Goal: Share content: Share content

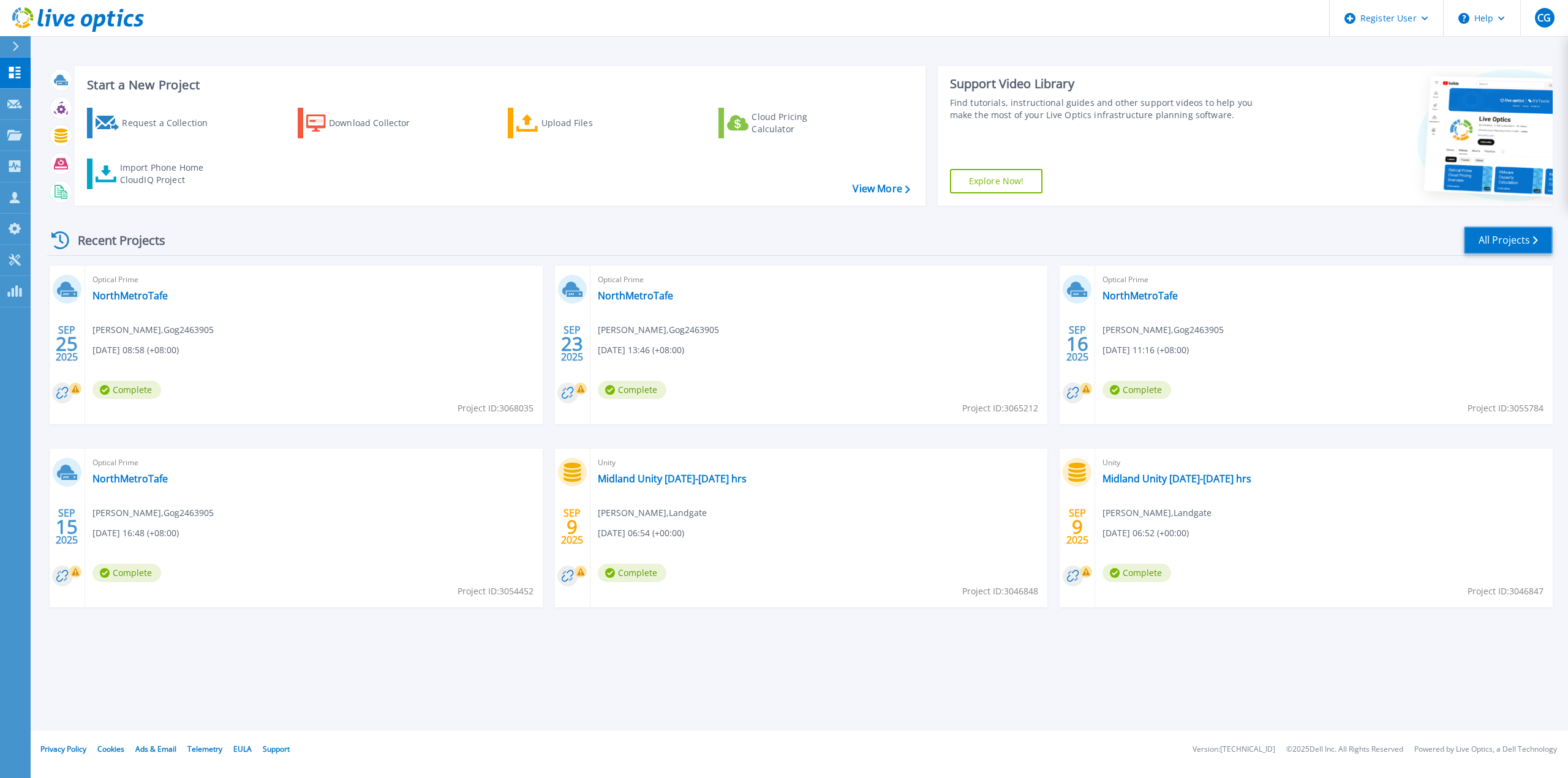
click at [1513, 238] on link "All Projects" at bounding box center [1508, 240] width 89 height 28
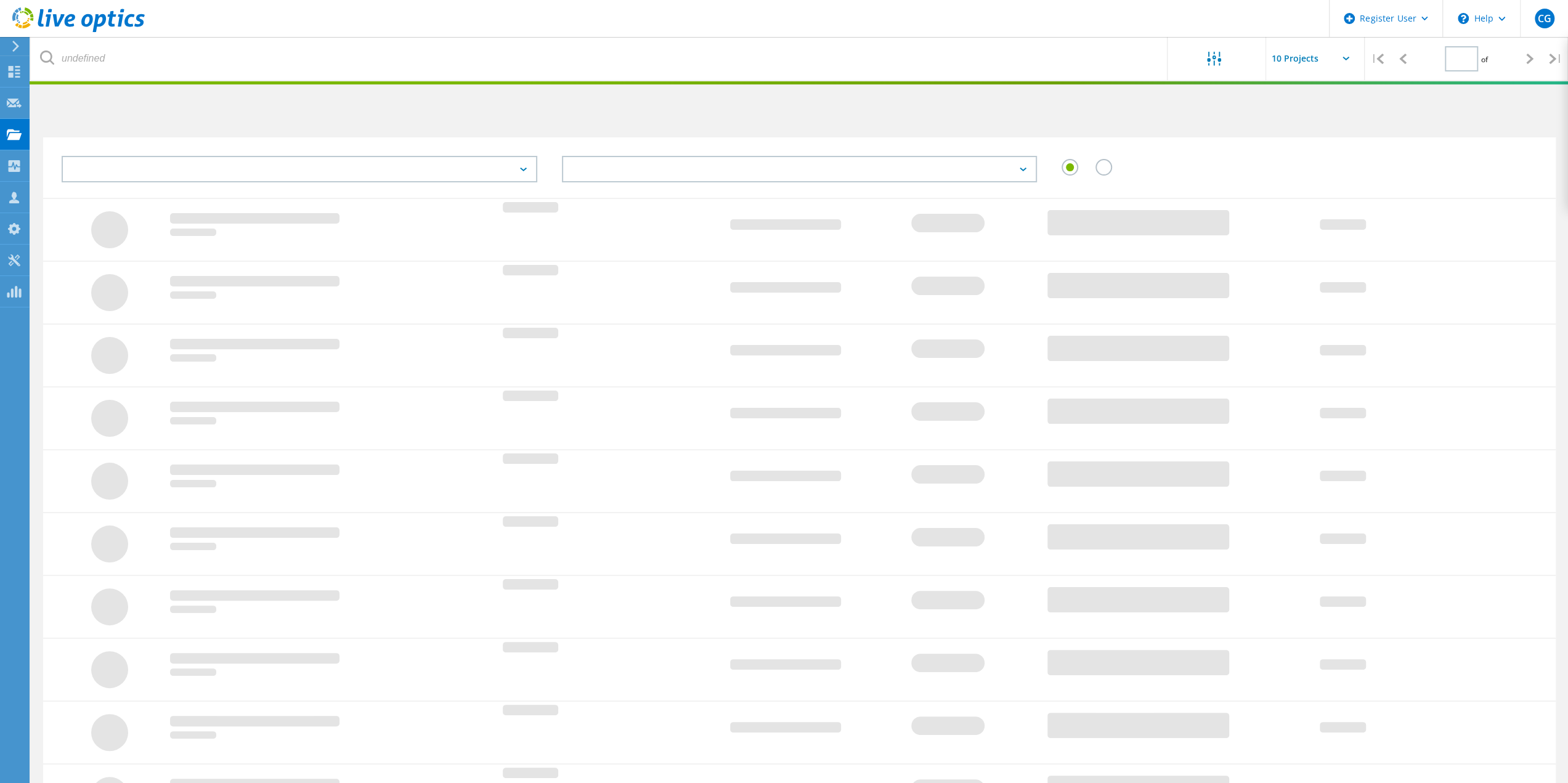
type input "1"
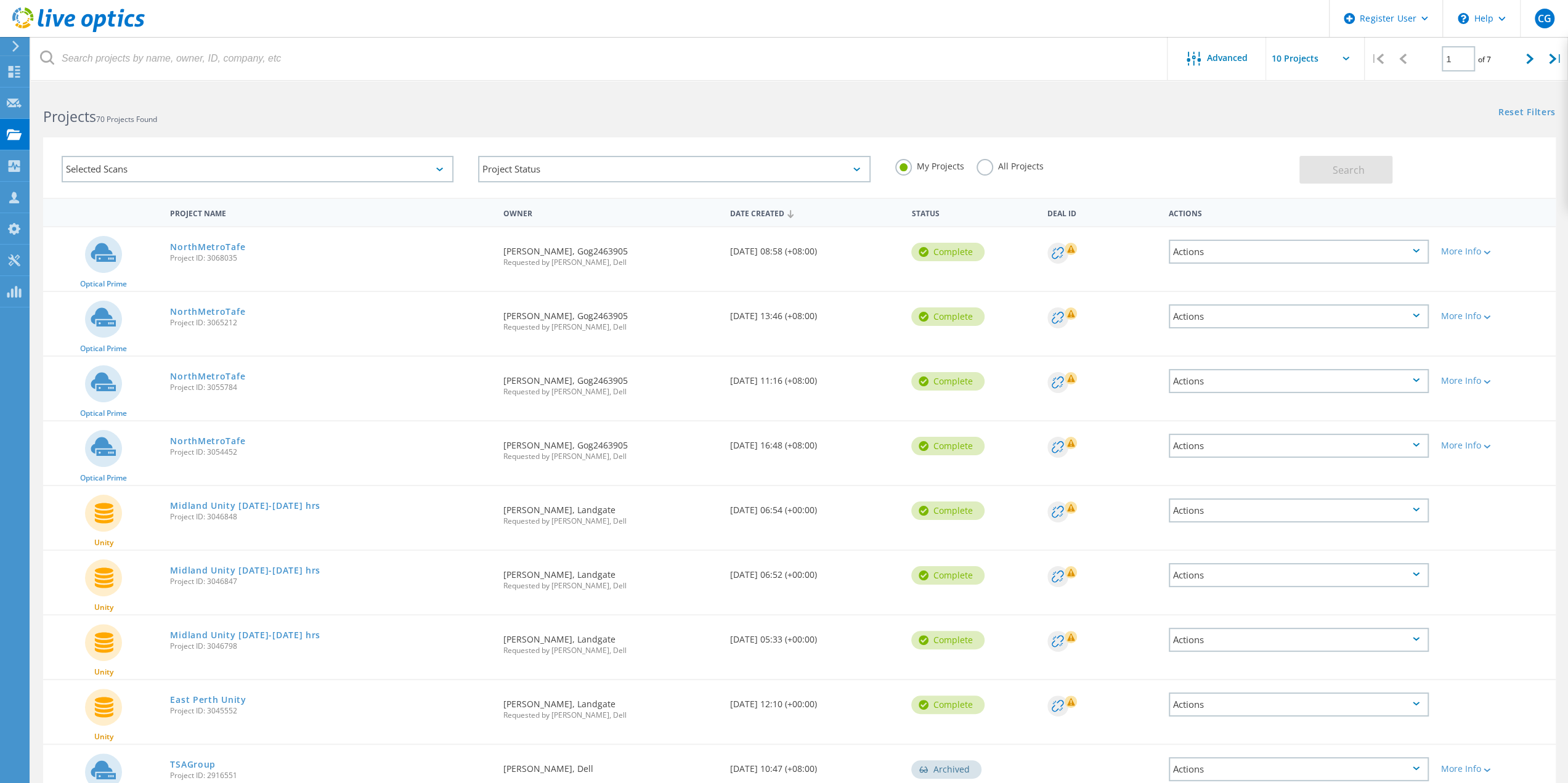
click at [444, 171] on div "Selected Scans" at bounding box center [257, 169] width 391 height 26
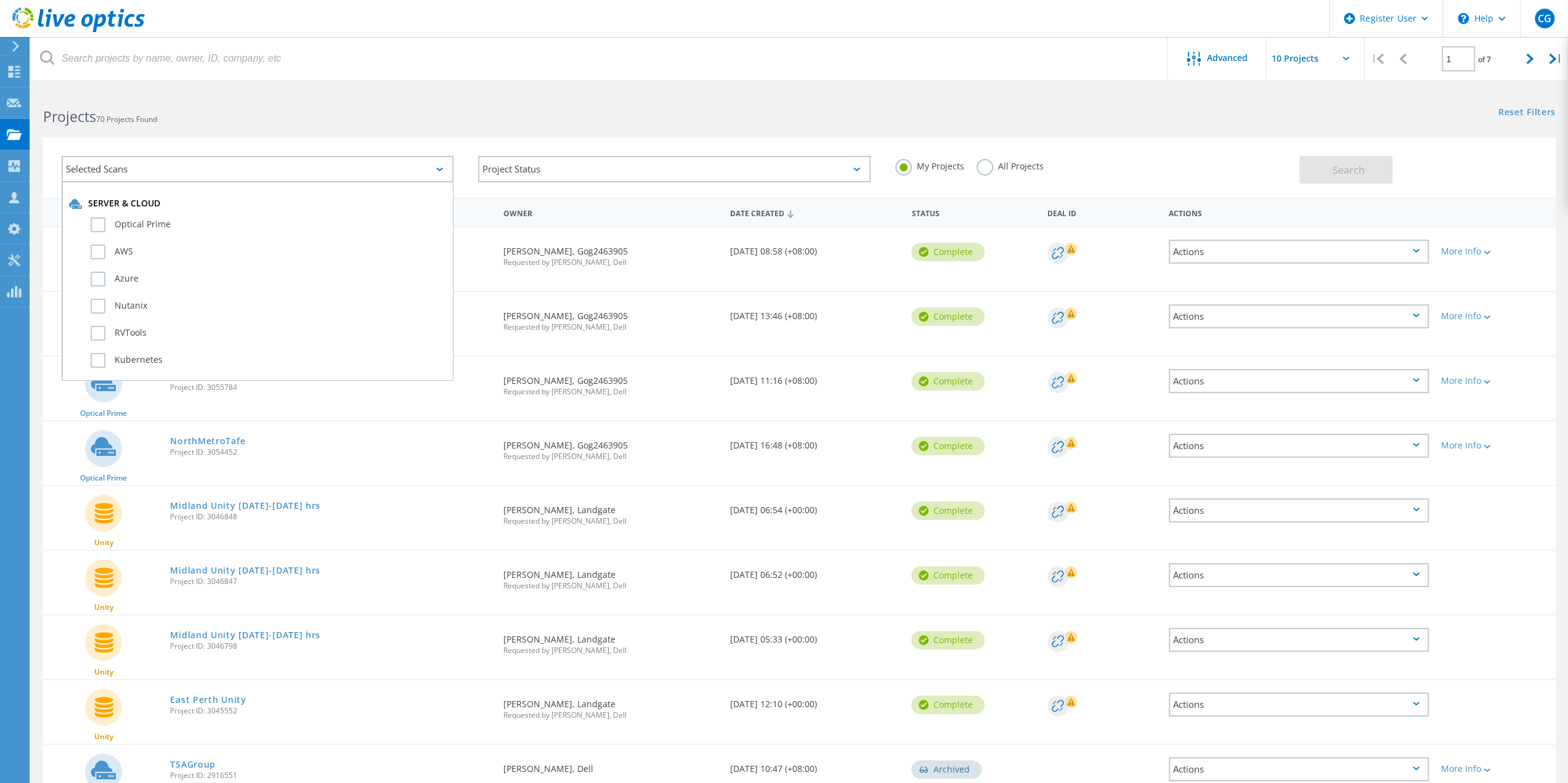
click at [440, 174] on div "Selected Scans" at bounding box center [257, 169] width 391 height 26
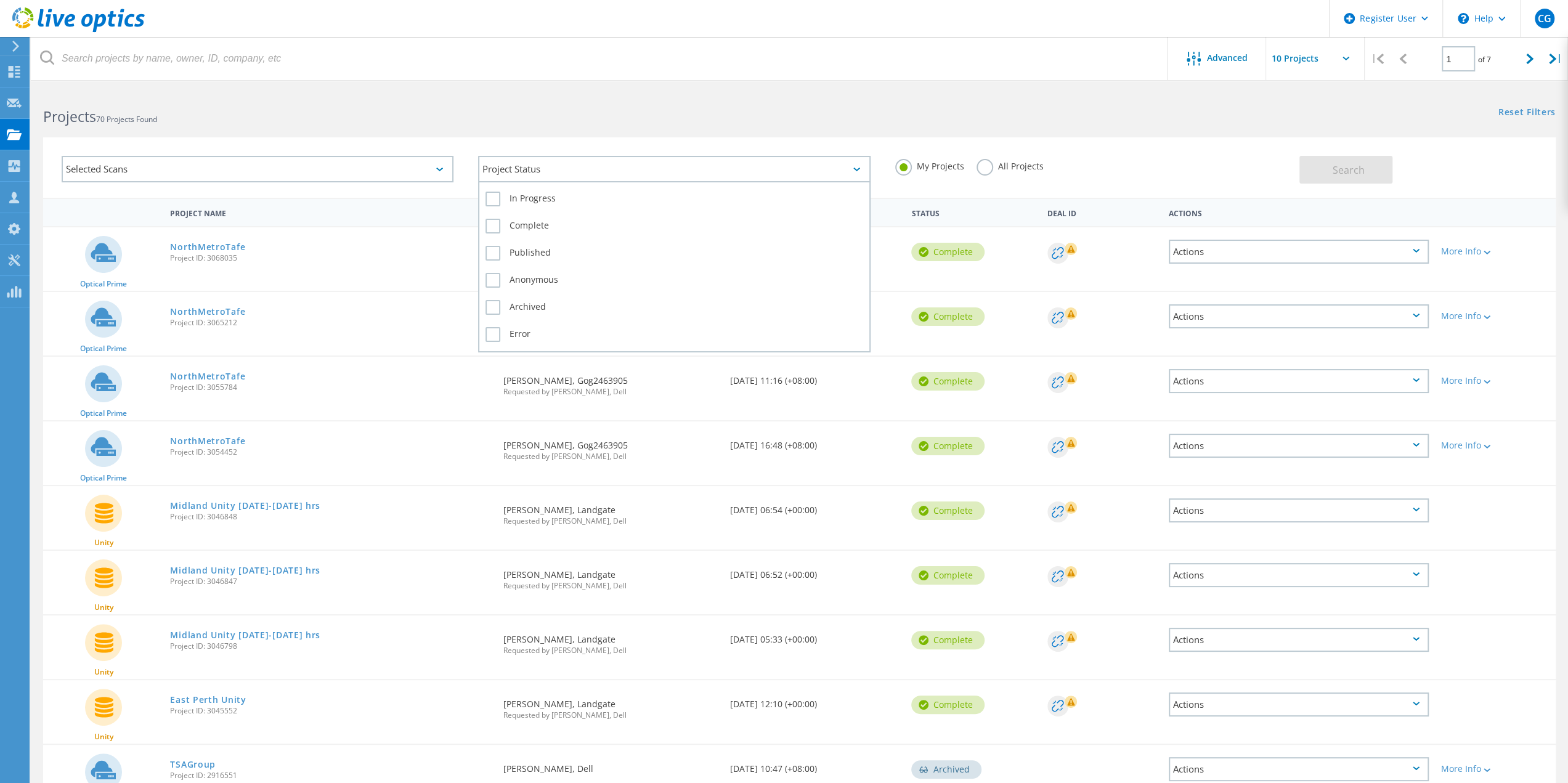
click at [596, 169] on div "Project Status" at bounding box center [674, 169] width 391 height 26
drag, startPoint x: 596, startPoint y: 169, endPoint x: 745, endPoint y: 169, distance: 149.0
click at [598, 169] on div "Project Status" at bounding box center [674, 169] width 391 height 26
click at [979, 171] on label "All Projects" at bounding box center [1010, 165] width 67 height 11
click at [0, 0] on input "All Projects" at bounding box center [0, 0] width 0 height 0
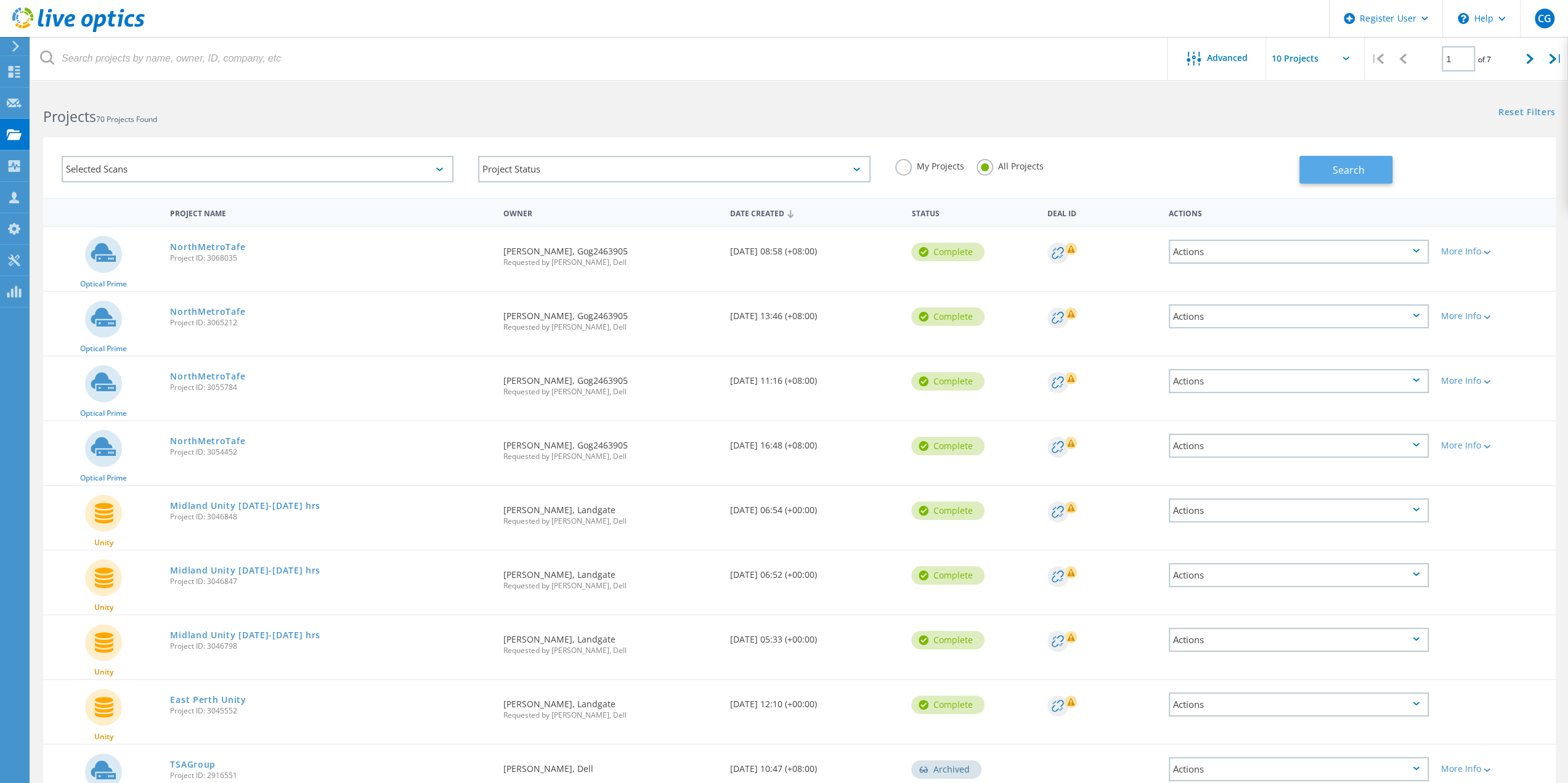
click at [1343, 172] on span "Search" at bounding box center [1348, 170] width 32 height 14
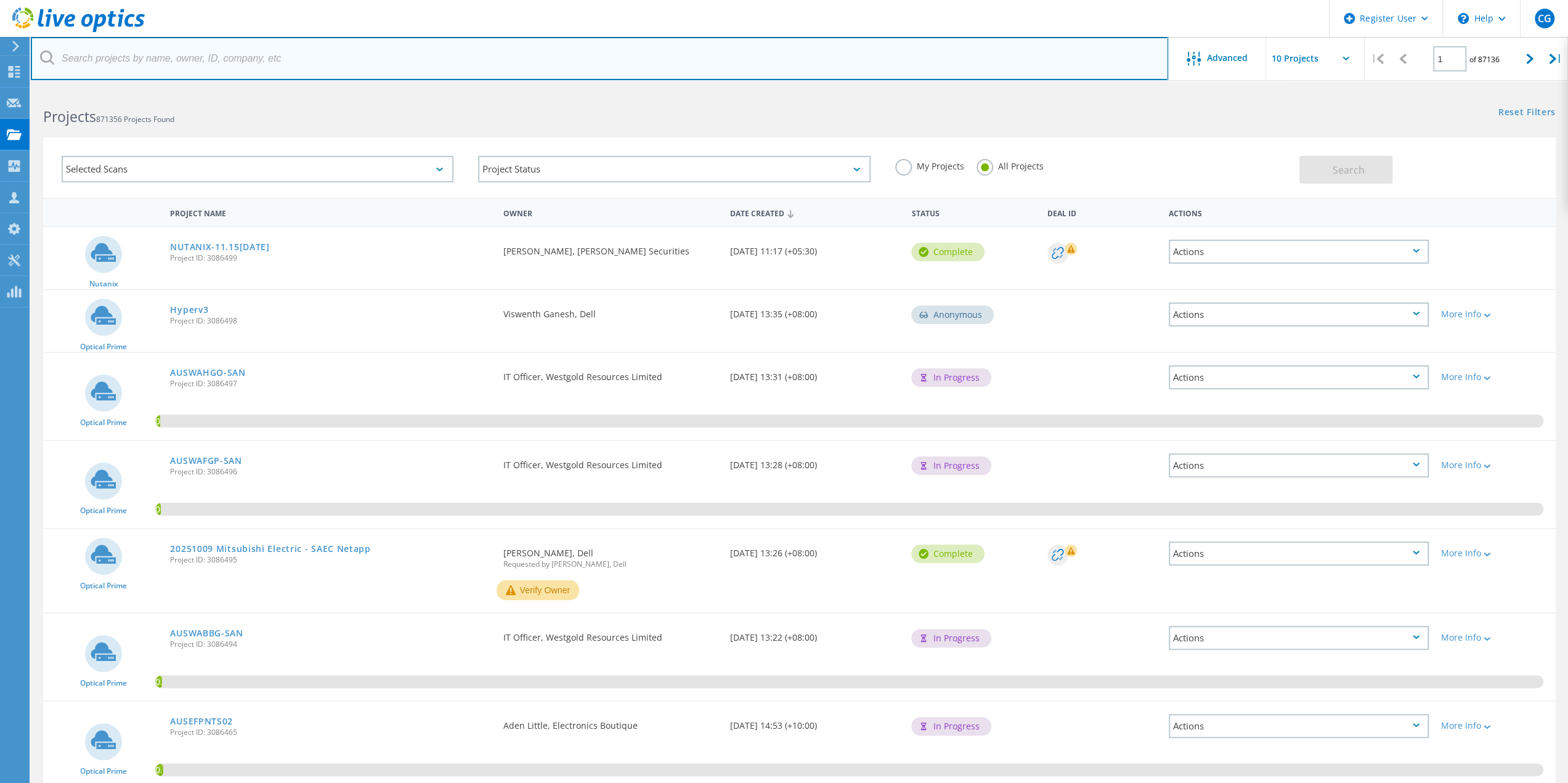
click at [292, 61] on input "text" at bounding box center [599, 59] width 1137 height 43
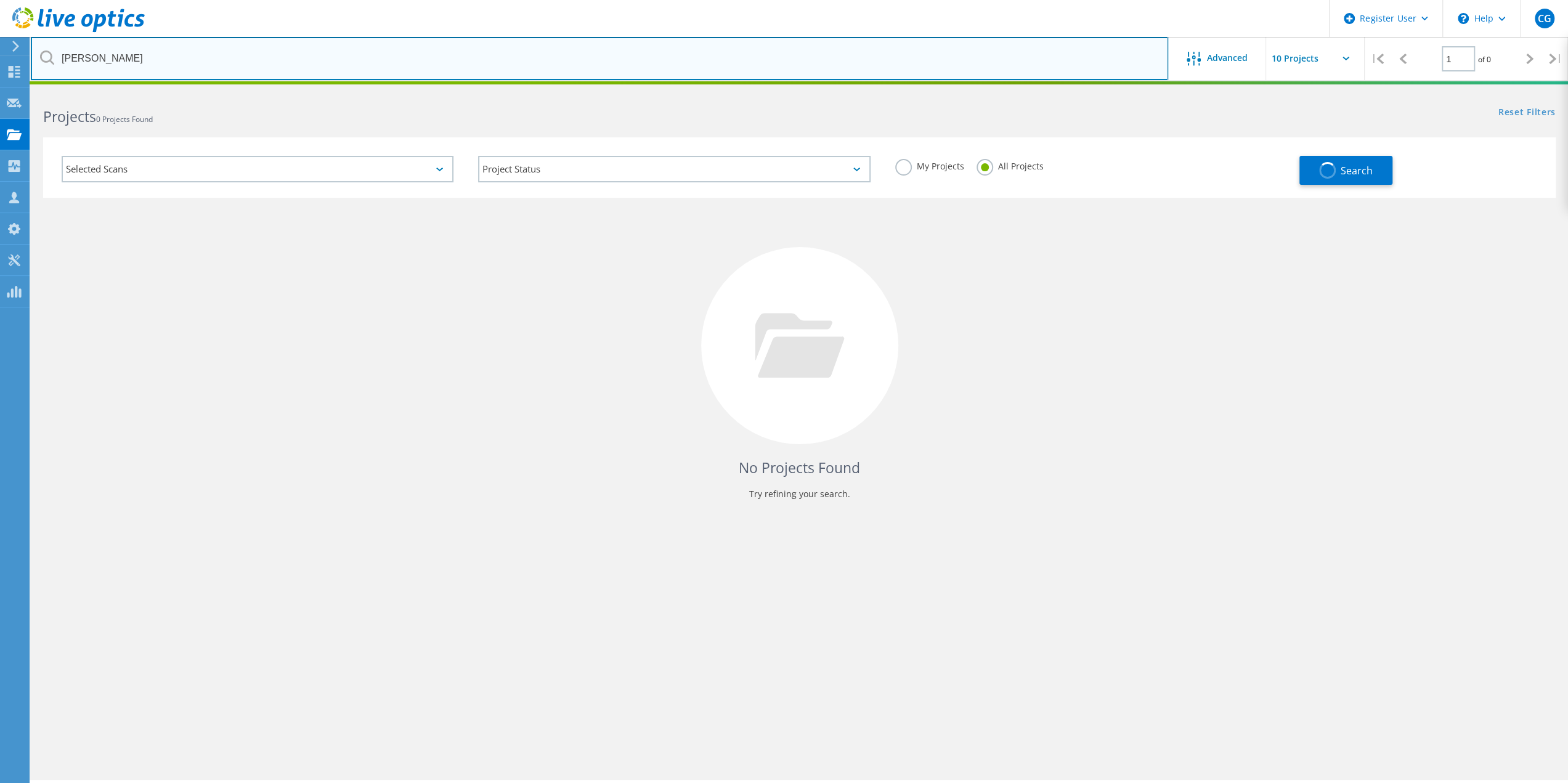
drag, startPoint x: 124, startPoint y: 59, endPoint x: 56, endPoint y: 62, distance: 68.1
click at [56, 62] on input "boyd robinson" at bounding box center [599, 59] width 1137 height 43
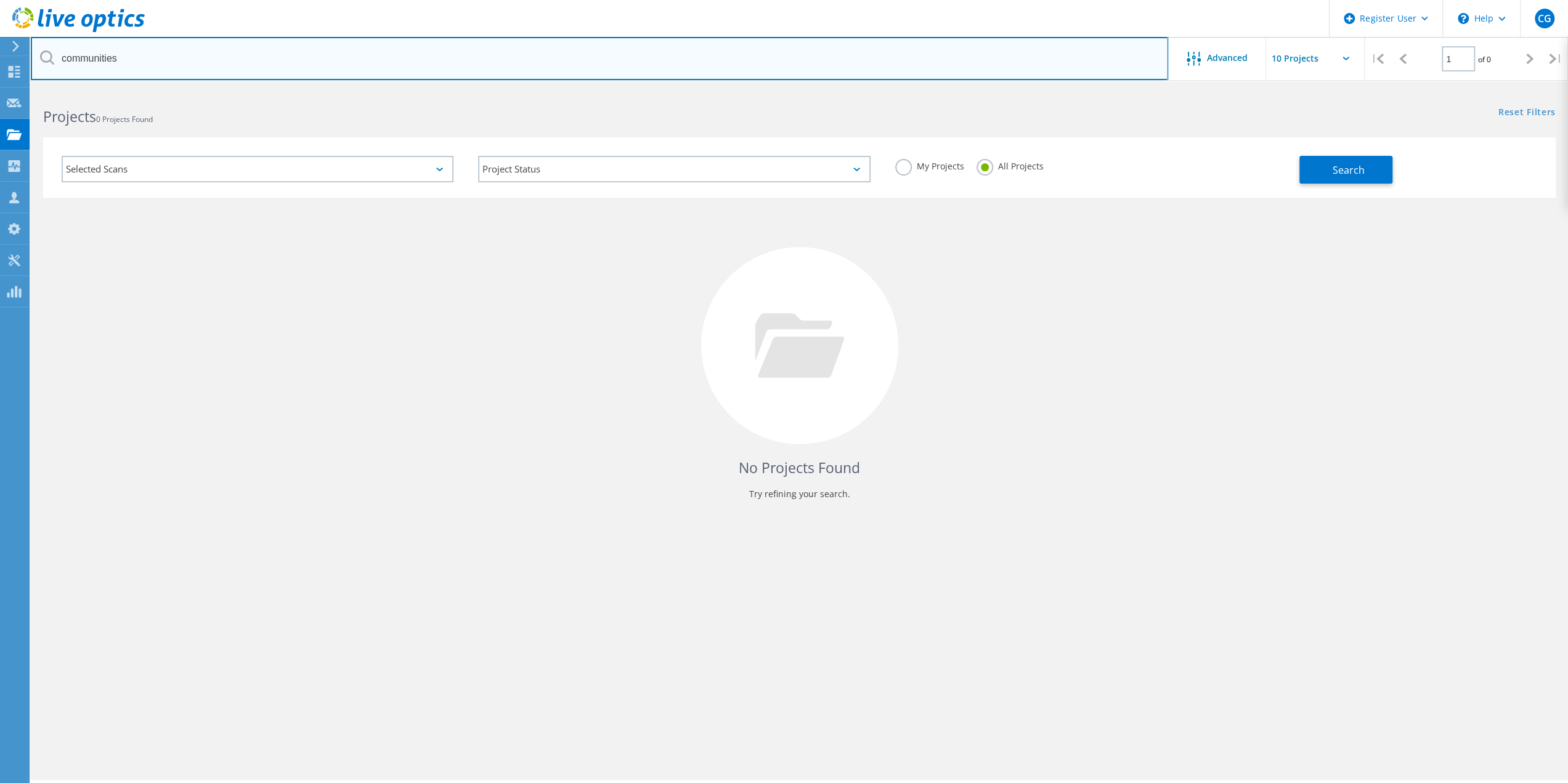
type input "communities"
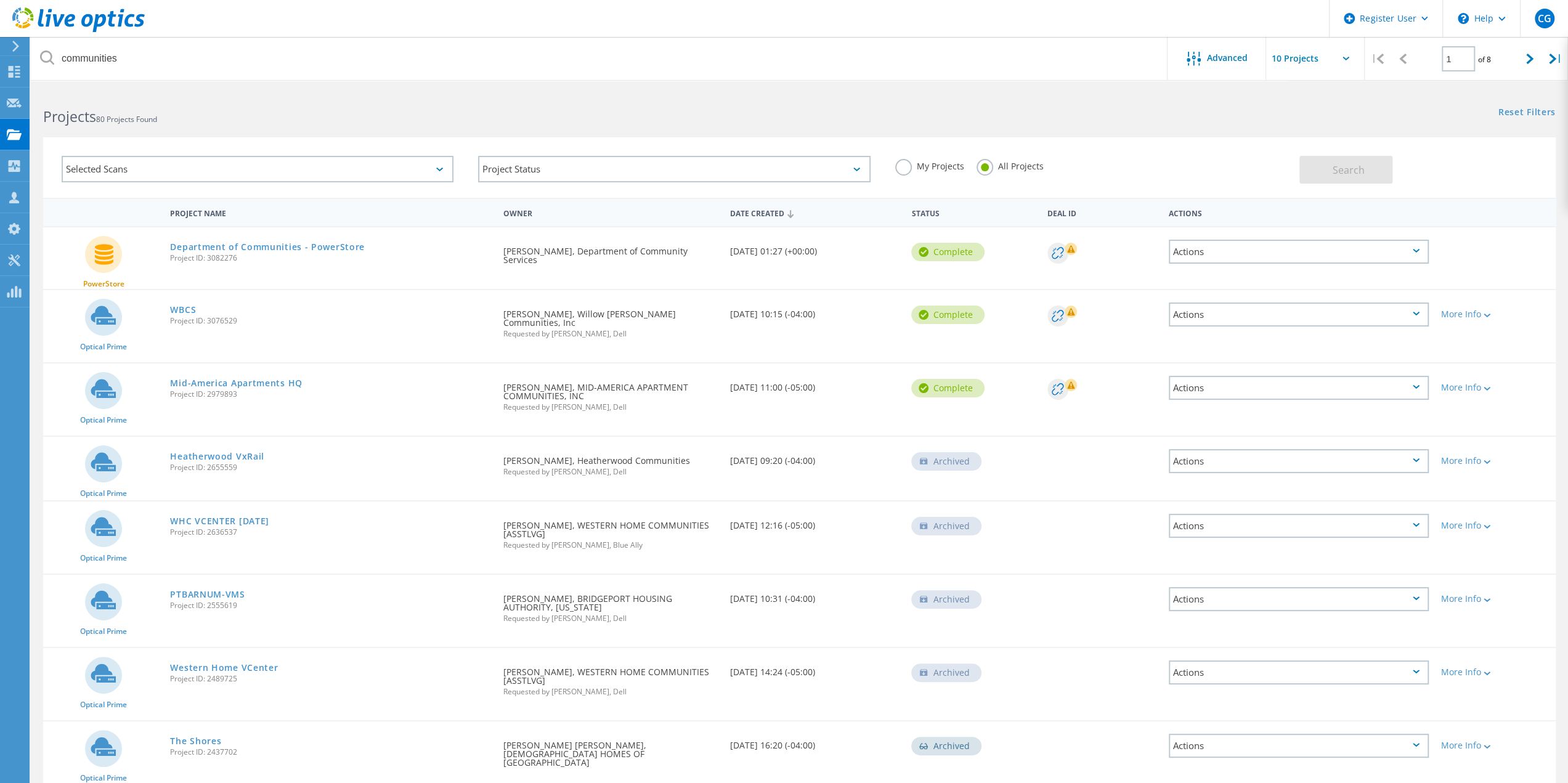
click at [1405, 241] on div "Actions" at bounding box center [1299, 251] width 260 height 24
click at [327, 249] on link "Department of Communities - PowerStore" at bounding box center [267, 247] width 195 height 9
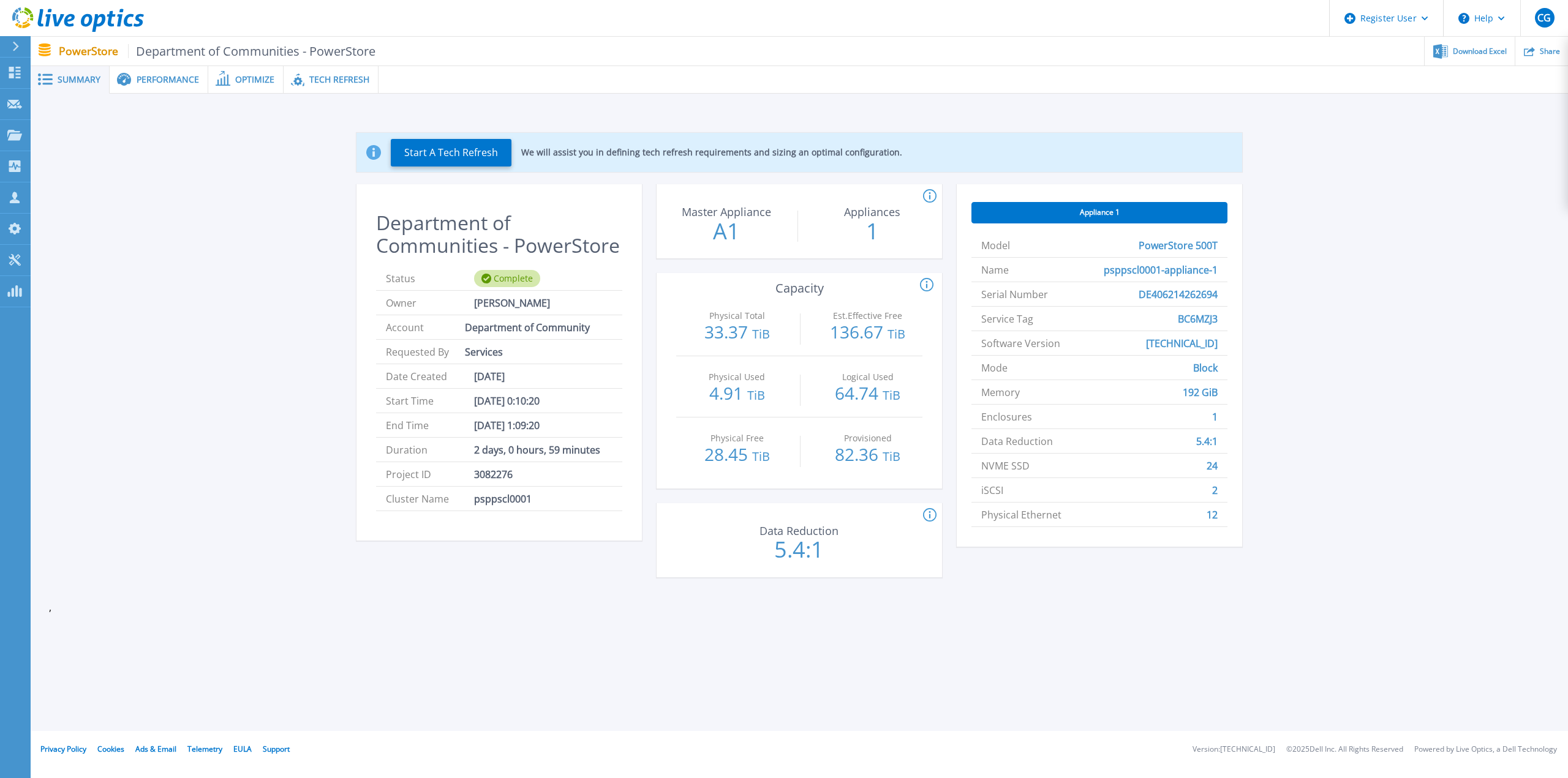
click at [151, 86] on div "Performance" at bounding box center [158, 80] width 99 height 28
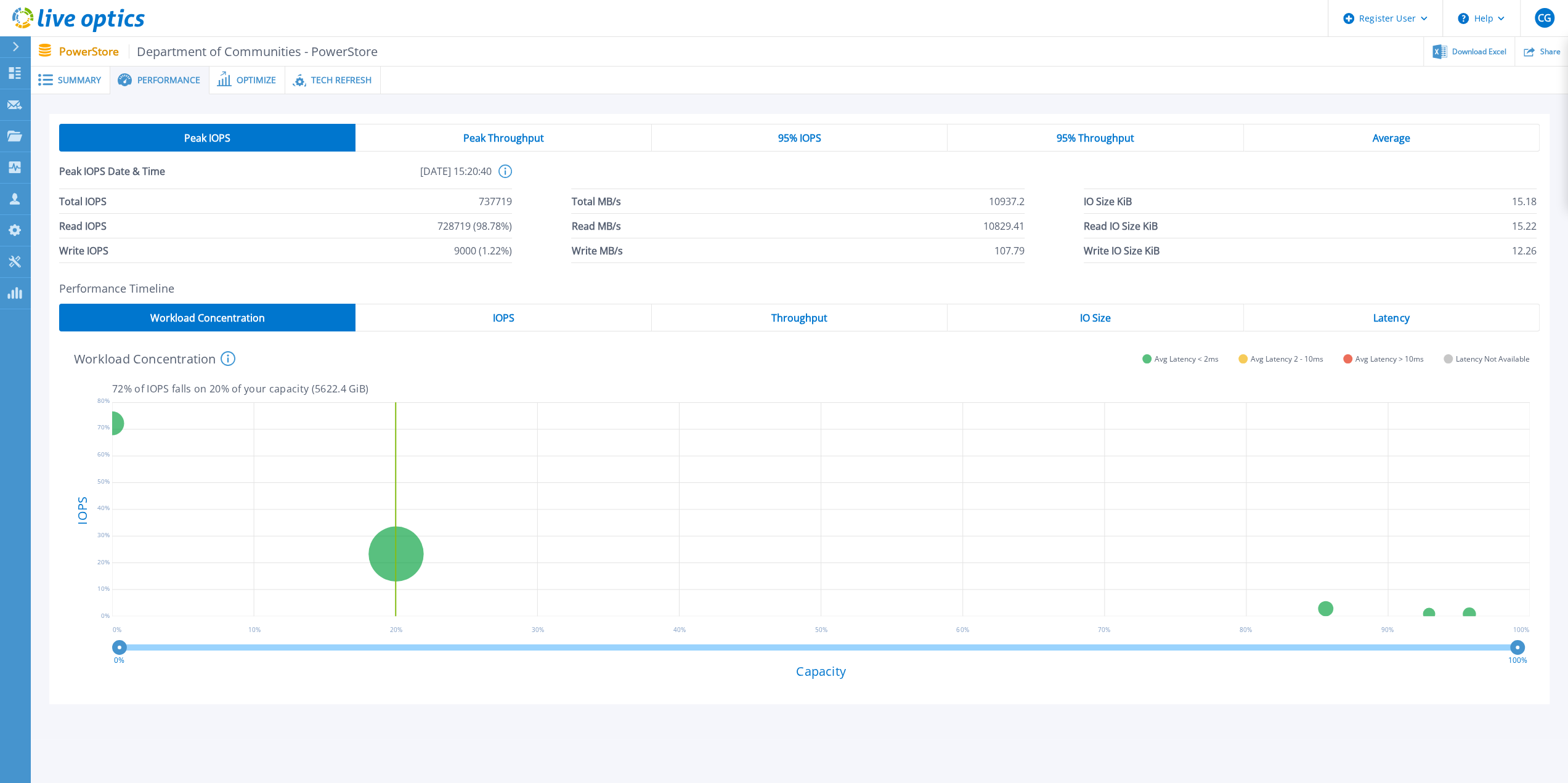
click at [539, 136] on span "Peak Throughput" at bounding box center [503, 138] width 81 height 10
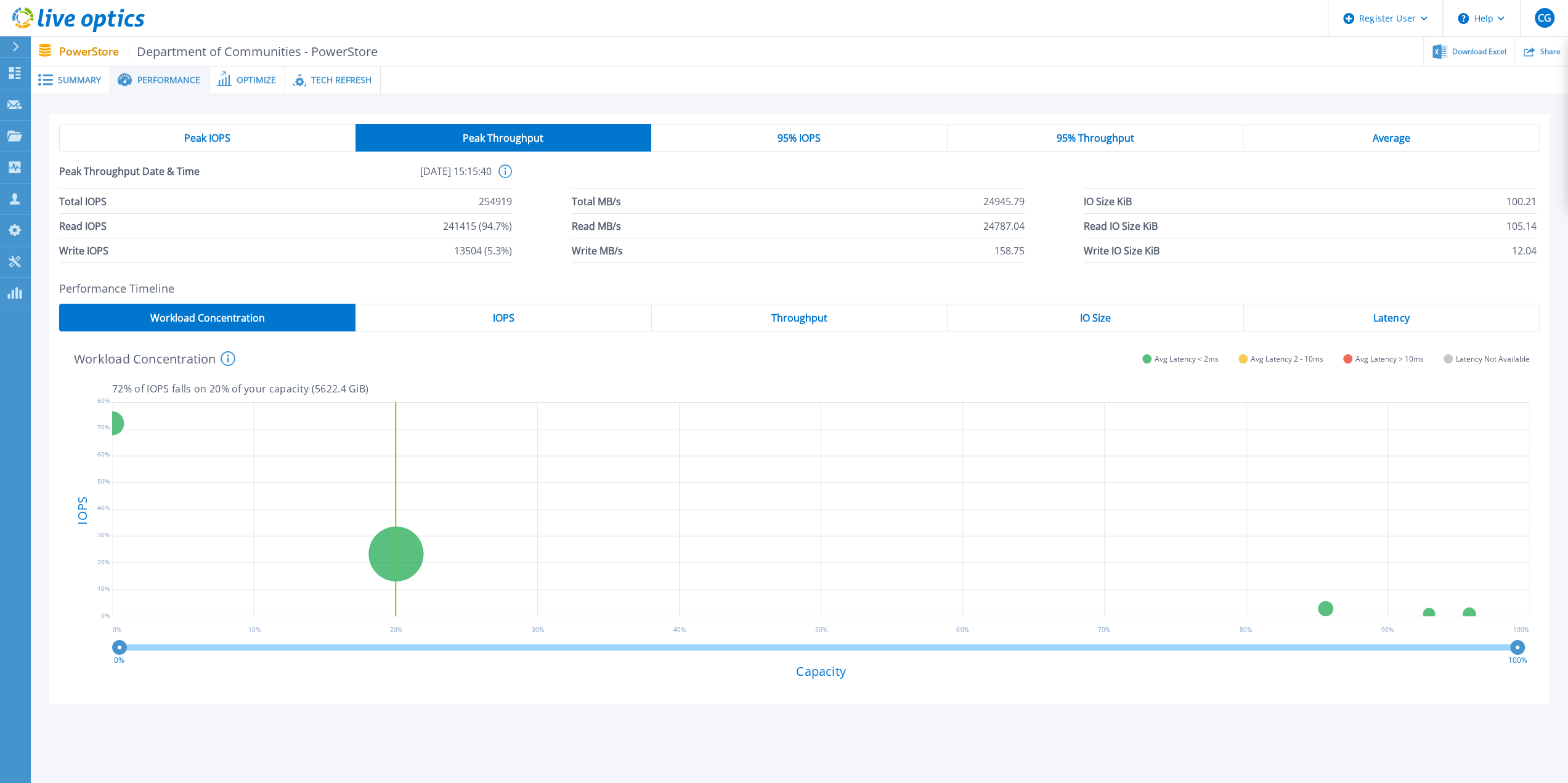
click at [794, 133] on span "95% IOPS" at bounding box center [799, 138] width 43 height 10
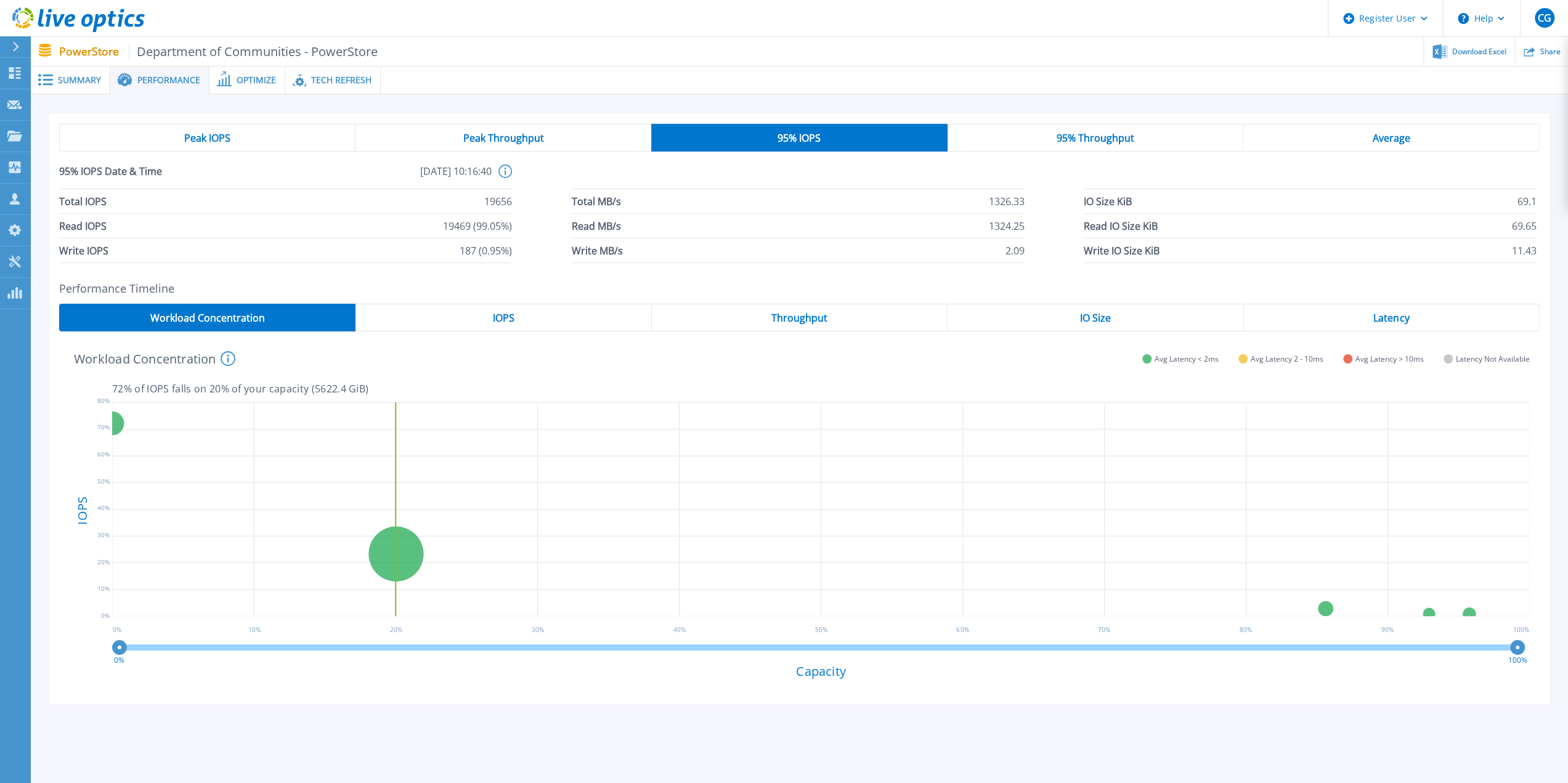
click at [1082, 139] on span "95% Throughput" at bounding box center [1095, 138] width 78 height 10
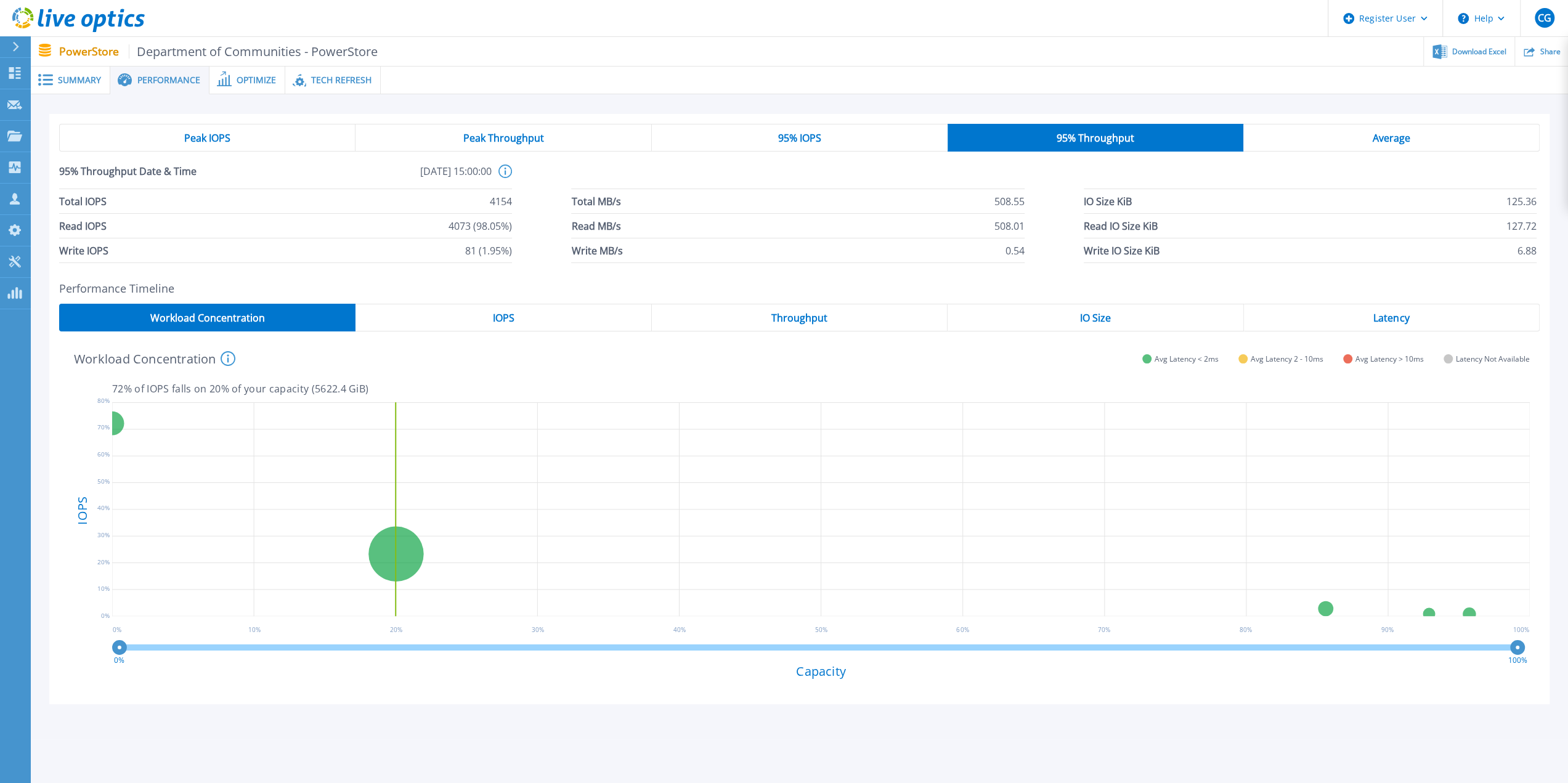
click at [1328, 135] on div "Average" at bounding box center [1391, 137] width 296 height 28
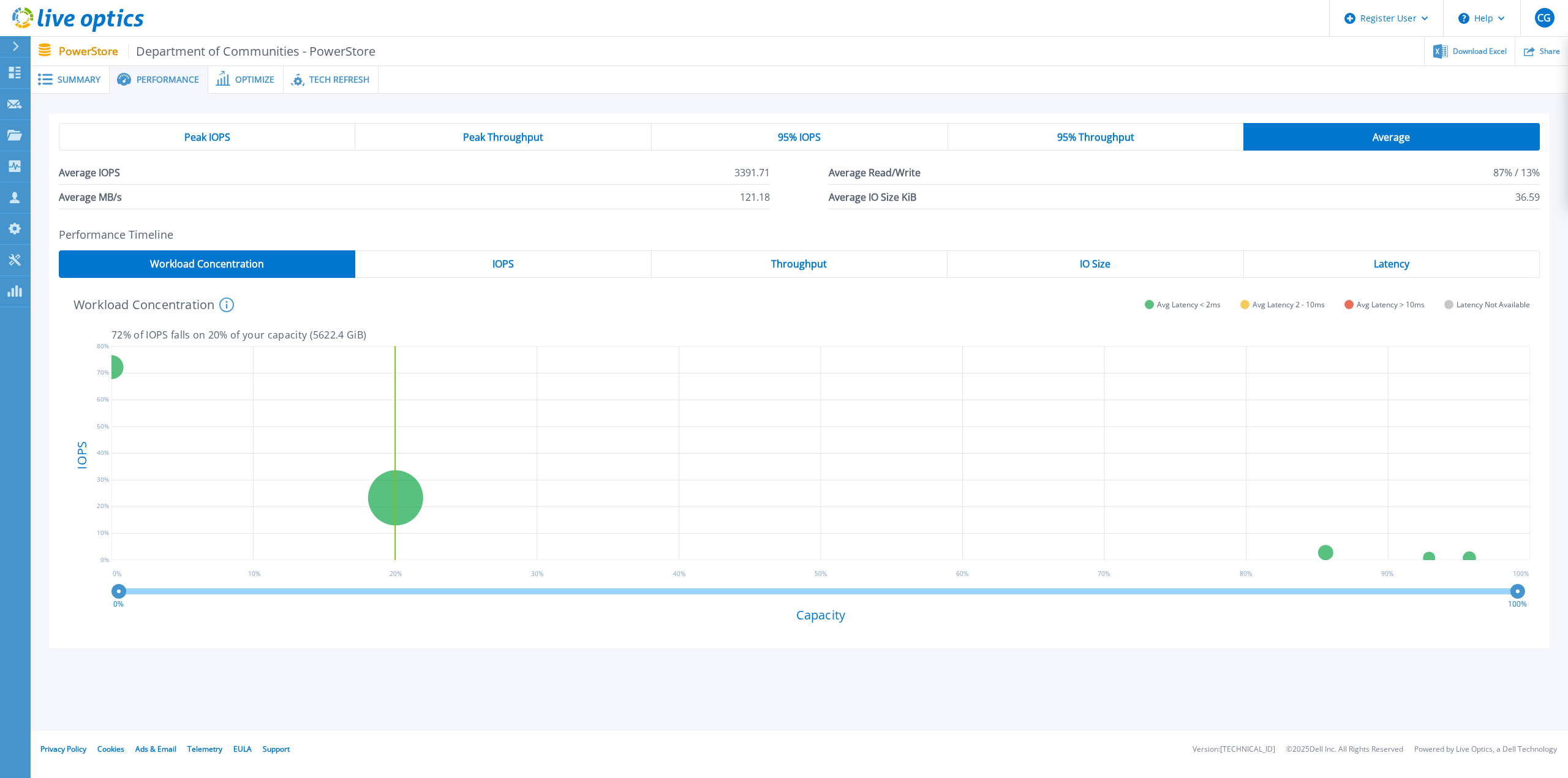
click at [555, 256] on div "IOPS" at bounding box center [503, 264] width 296 height 28
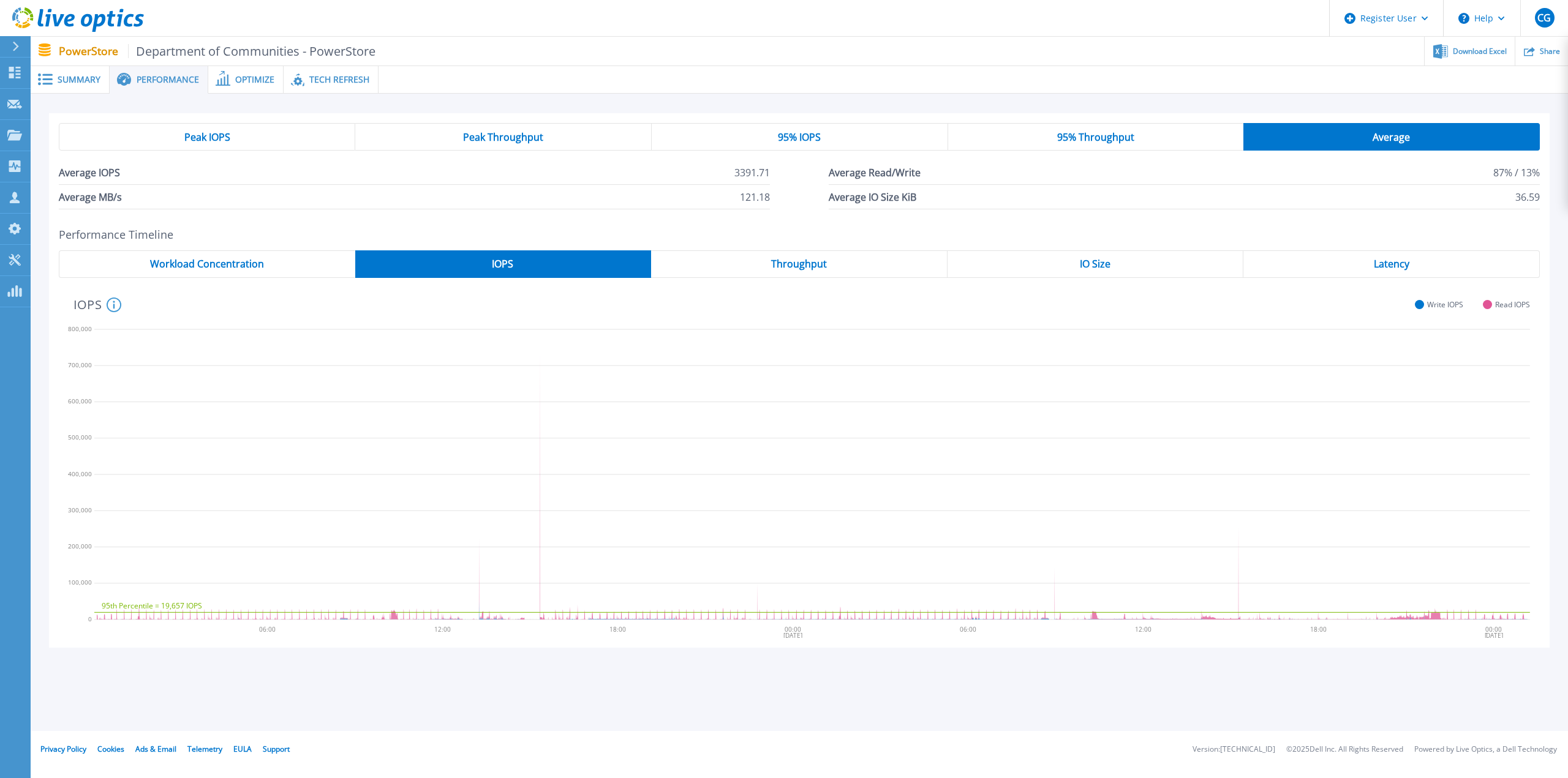
click at [227, 138] on span "Peak IOPS" at bounding box center [207, 137] width 46 height 10
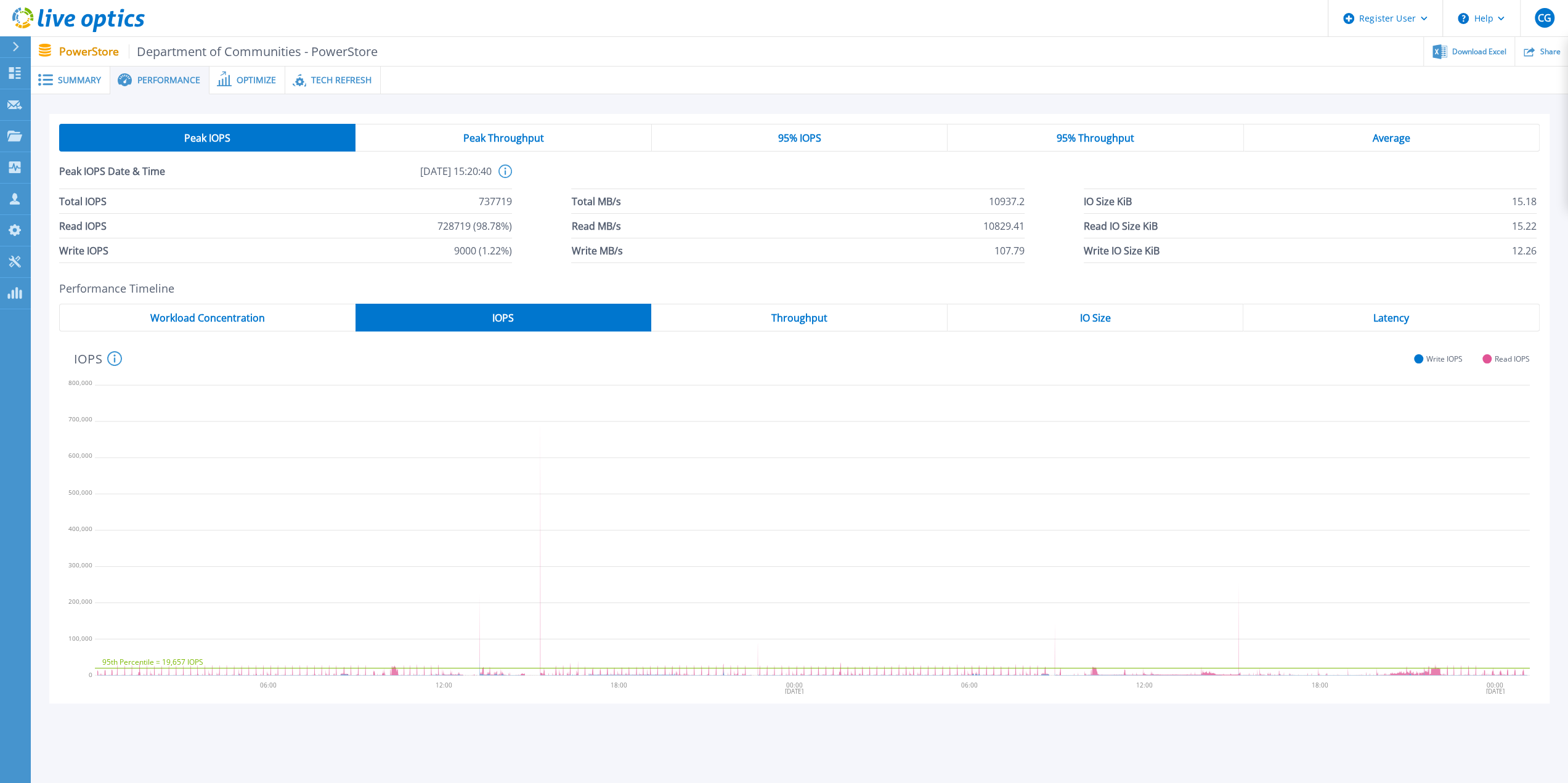
click at [803, 136] on span "95% IOPS" at bounding box center [799, 138] width 43 height 10
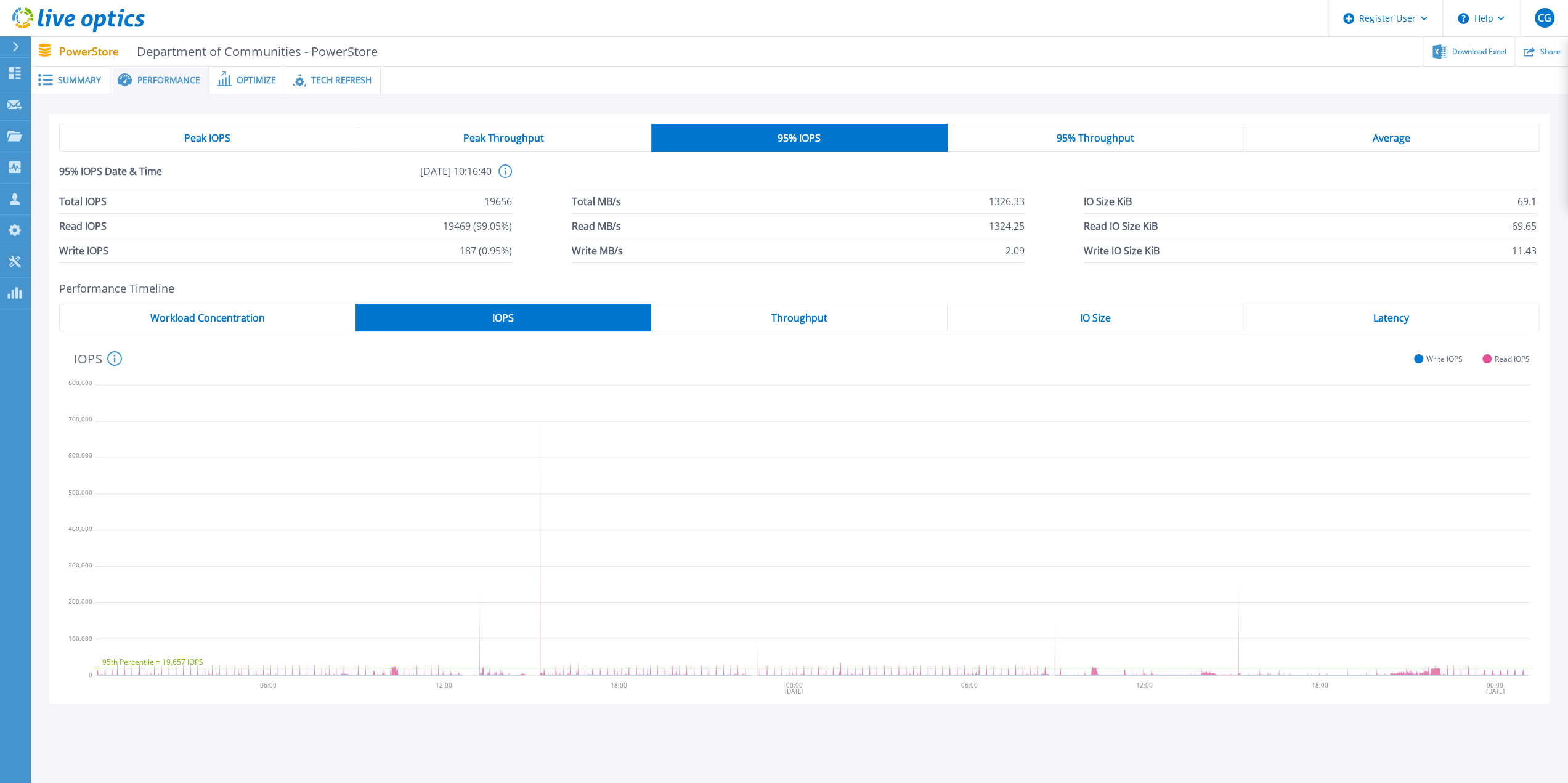
click at [278, 135] on div "Peak IOPS" at bounding box center [207, 137] width 296 height 28
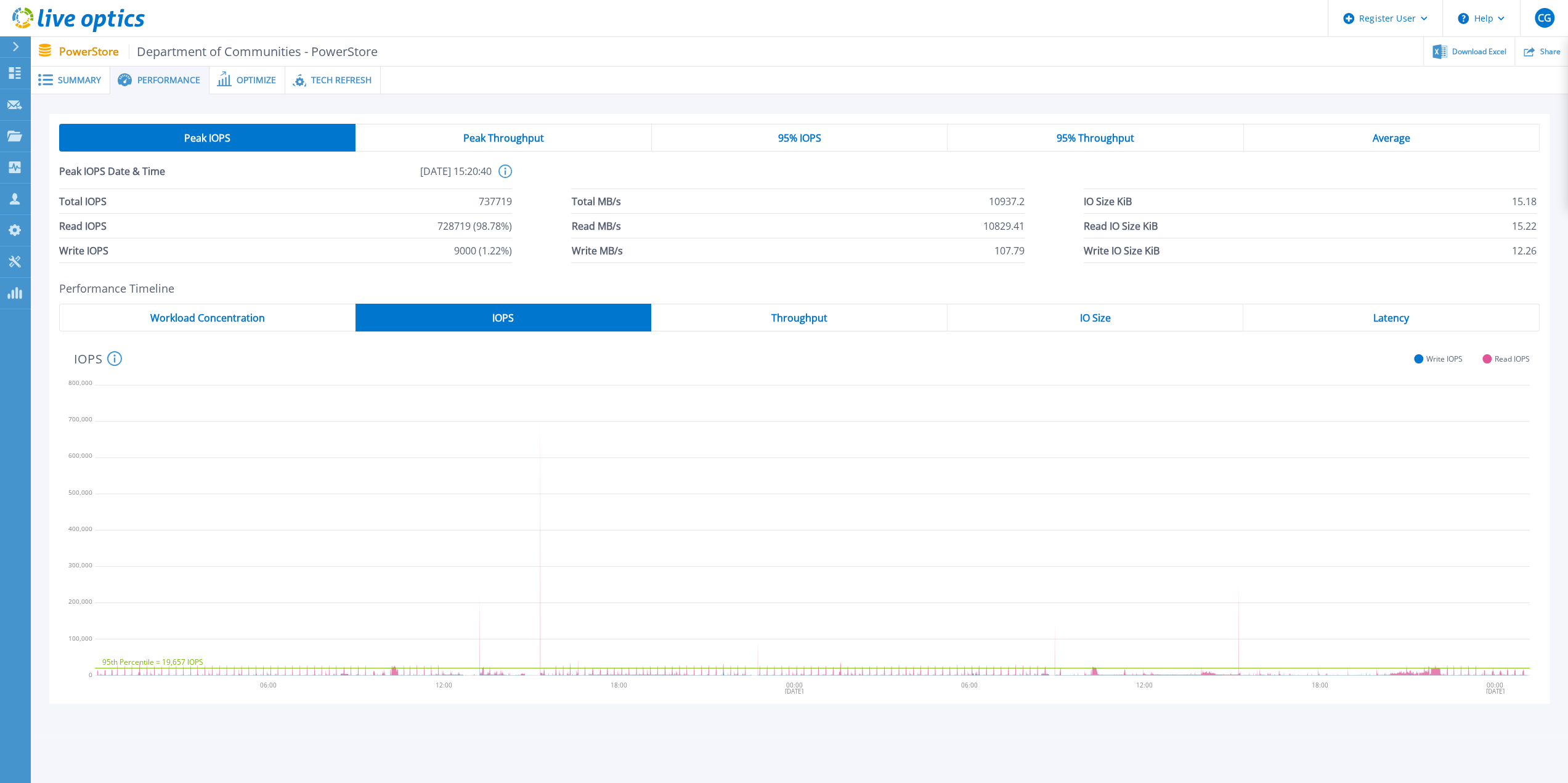
click at [787, 323] on span "Throughput" at bounding box center [799, 318] width 56 height 10
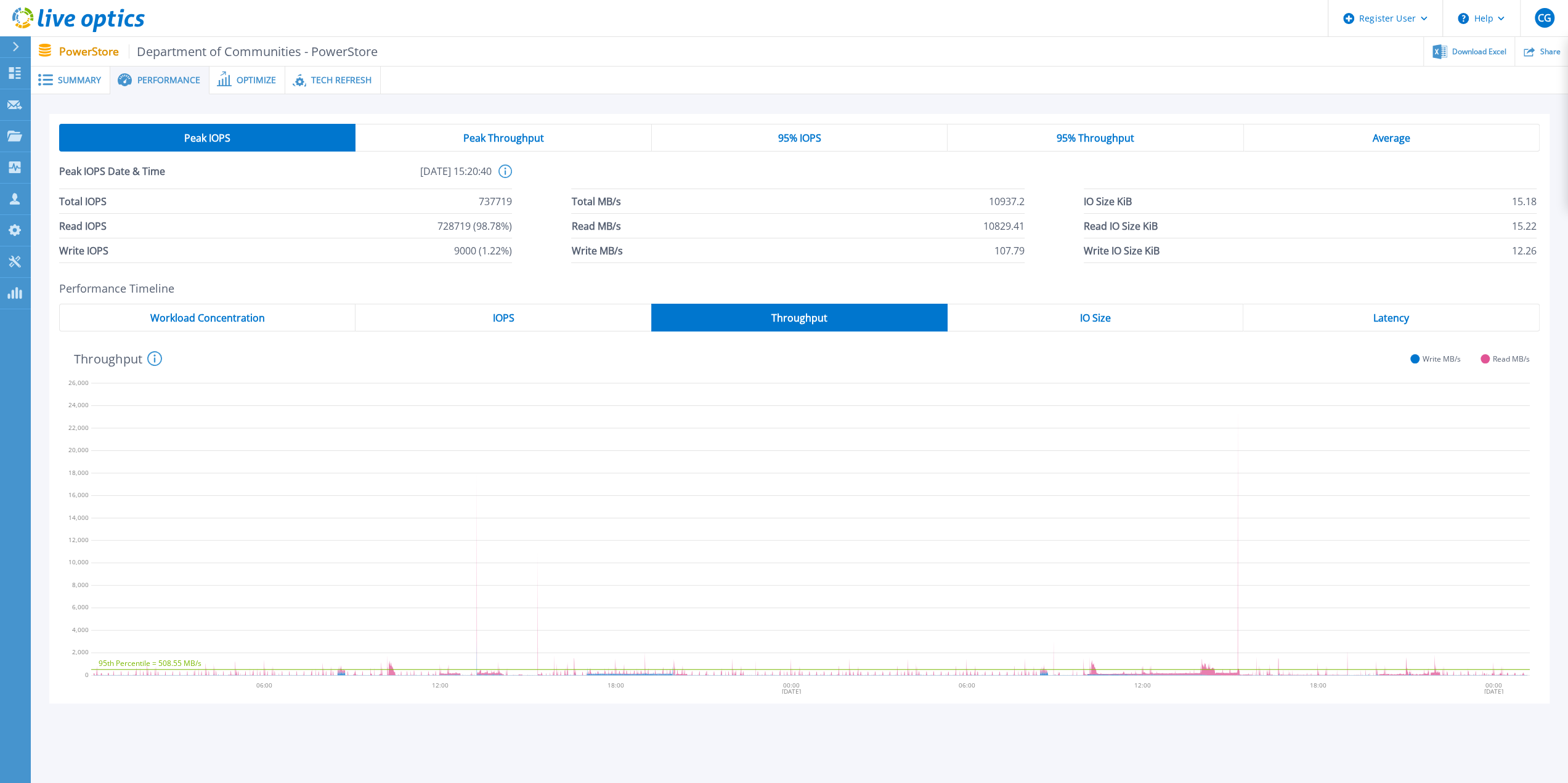
click at [1077, 311] on div "IO Size" at bounding box center [1095, 317] width 296 height 28
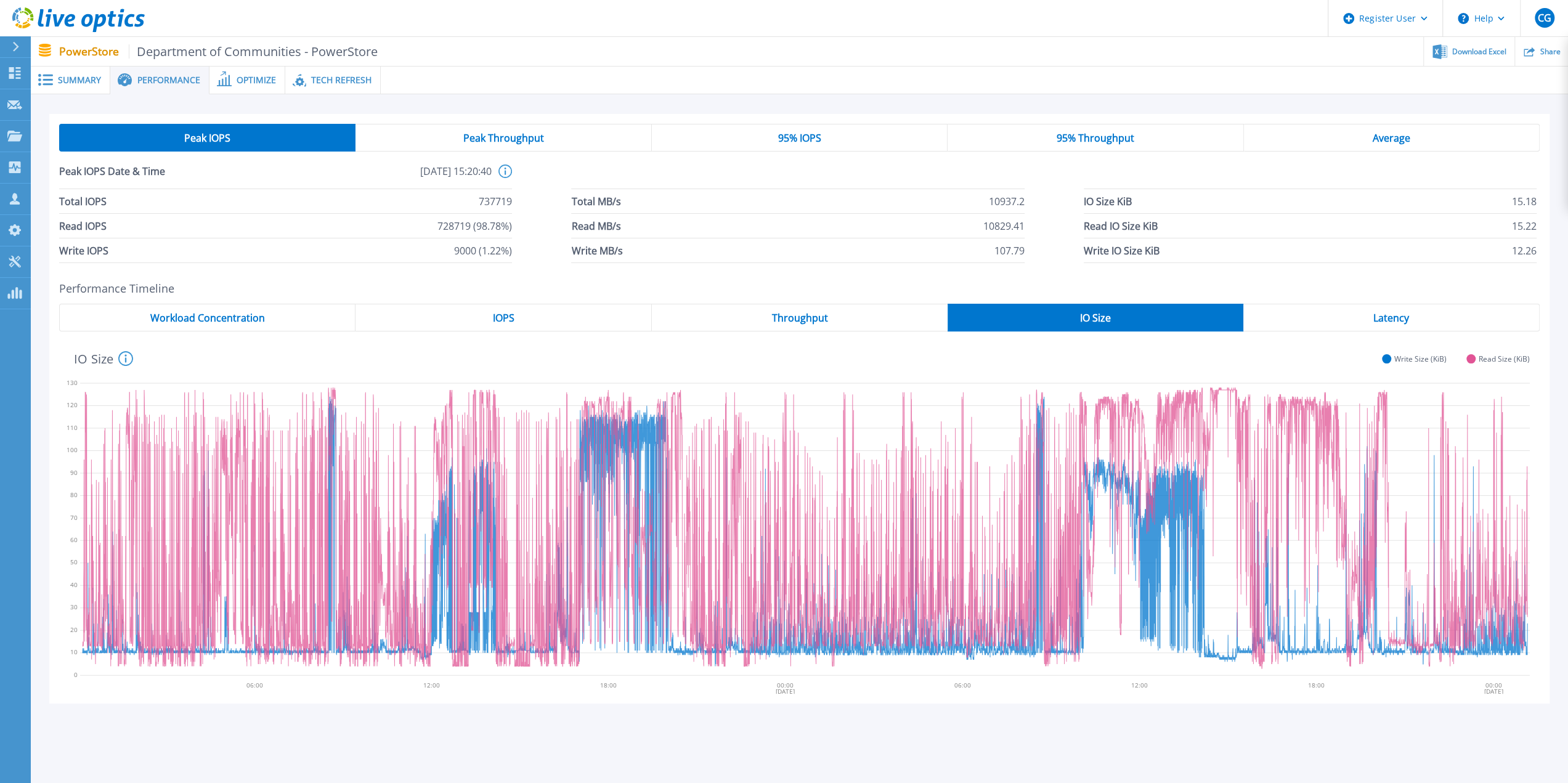
click at [1377, 321] on span "Latency" at bounding box center [1391, 318] width 36 height 10
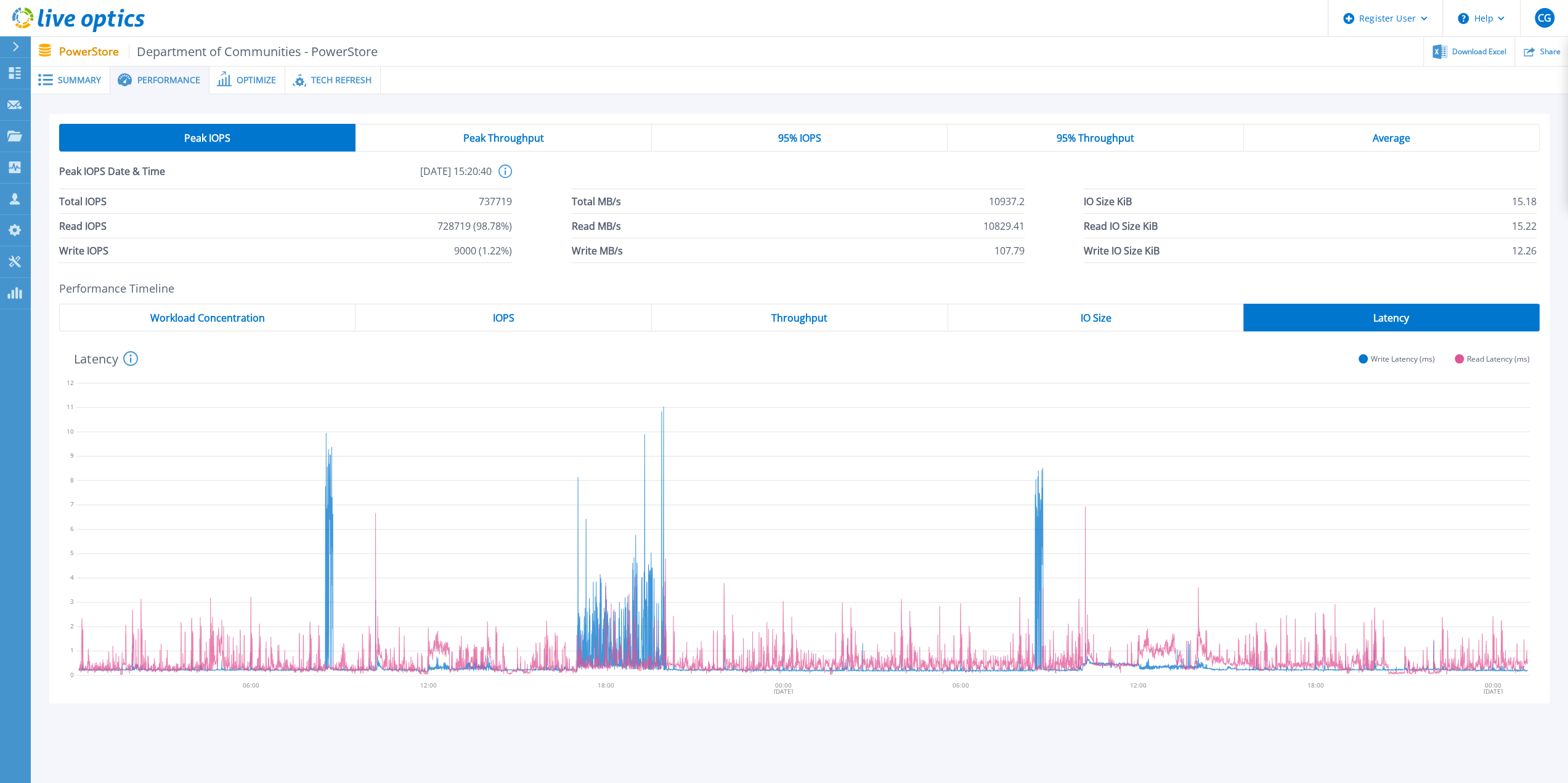
click at [486, 311] on div "IOPS" at bounding box center [504, 317] width 296 height 28
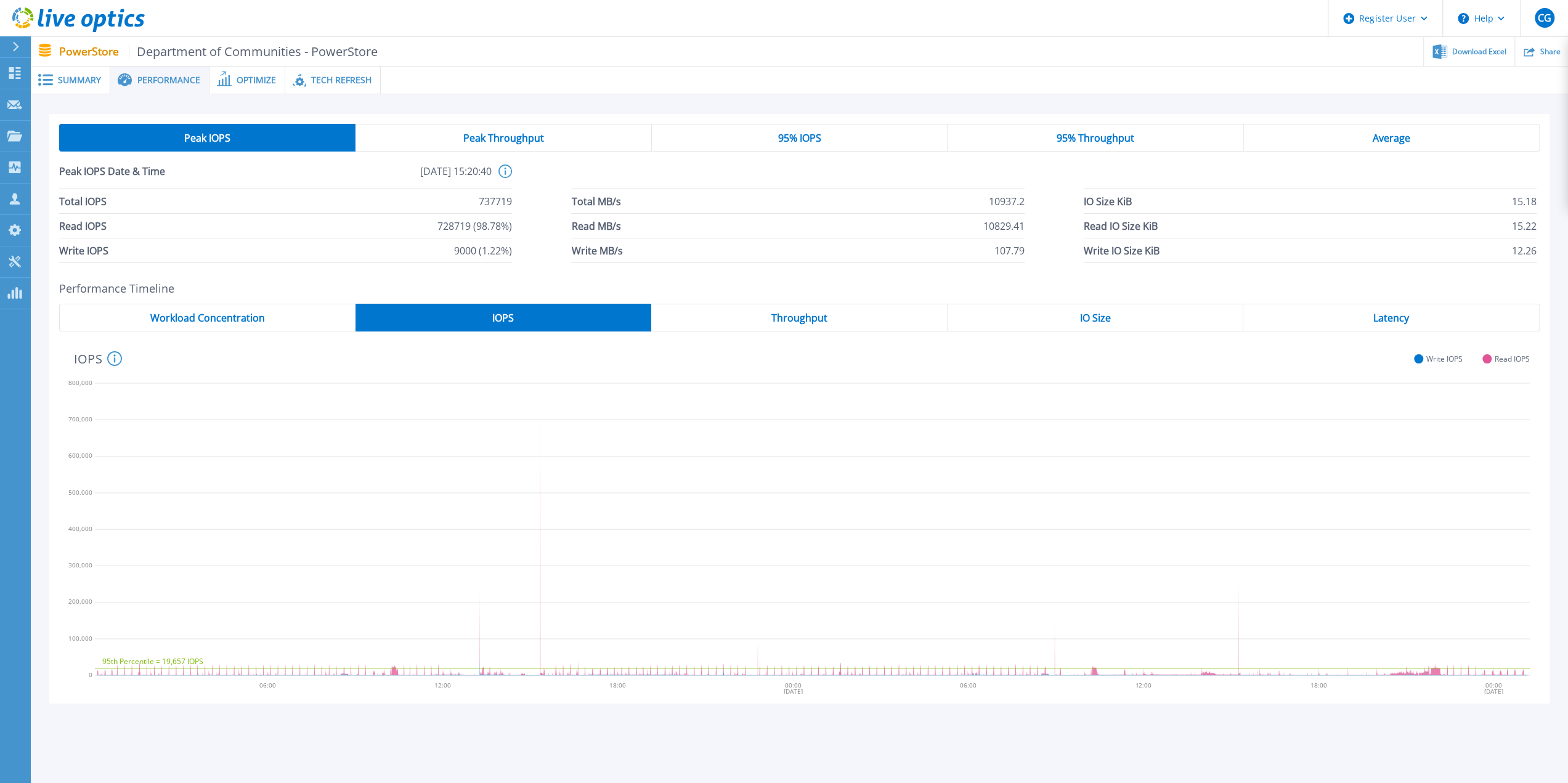
click at [246, 83] on span "Optimize" at bounding box center [256, 80] width 39 height 9
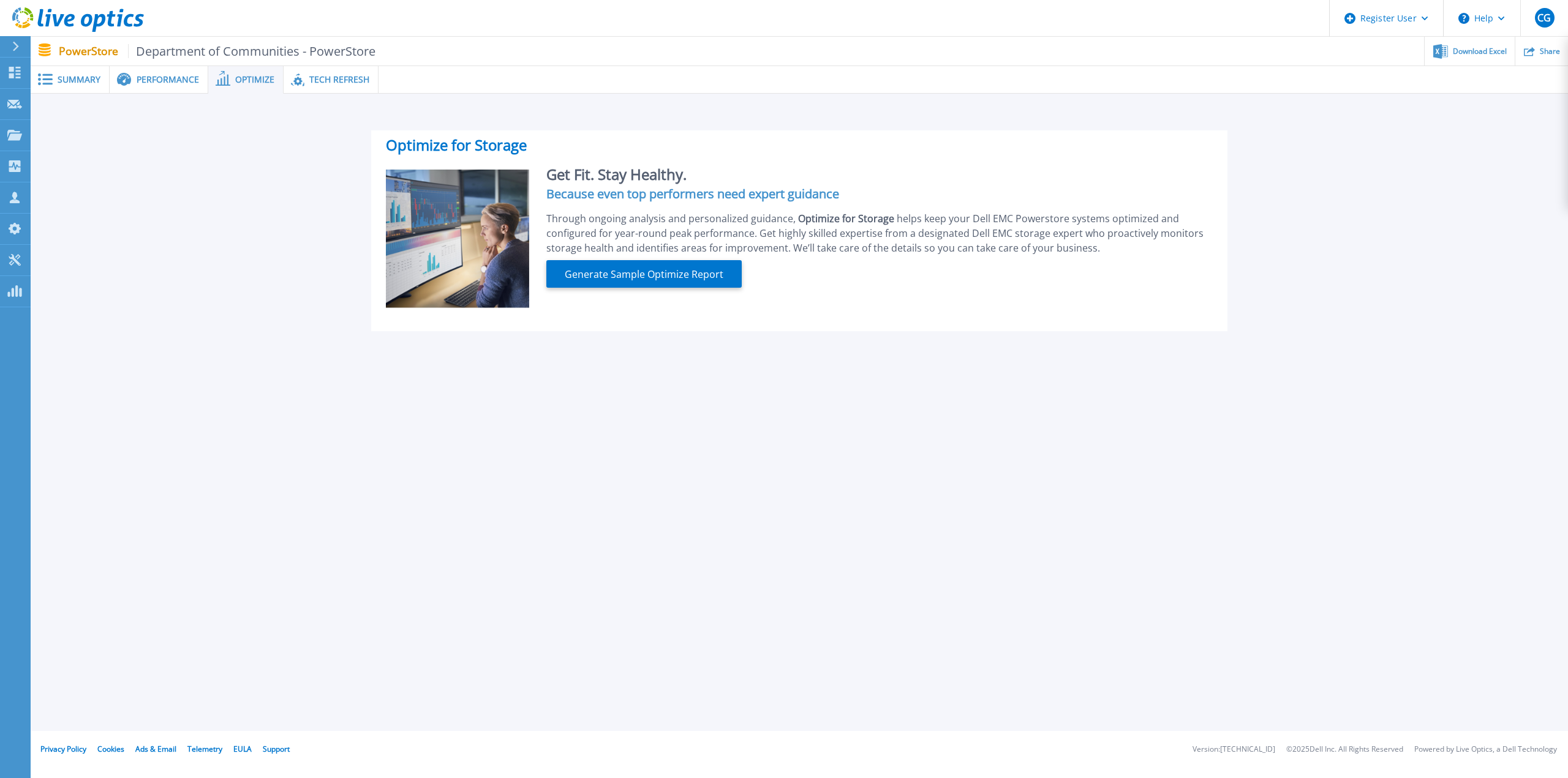
click at [343, 83] on span "Tech Refresh" at bounding box center [339, 80] width 60 height 9
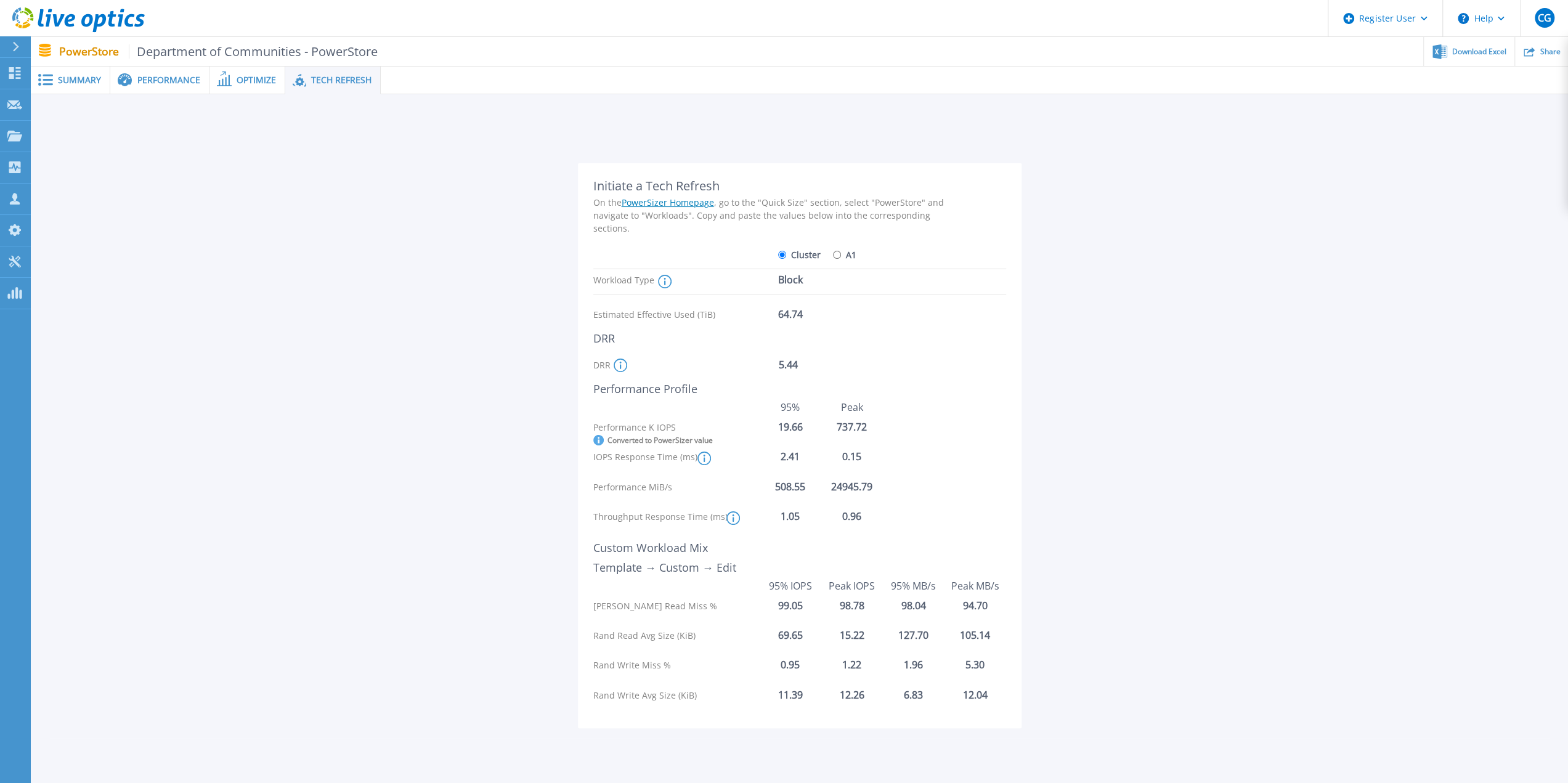
click at [78, 86] on div "Summary" at bounding box center [70, 80] width 79 height 28
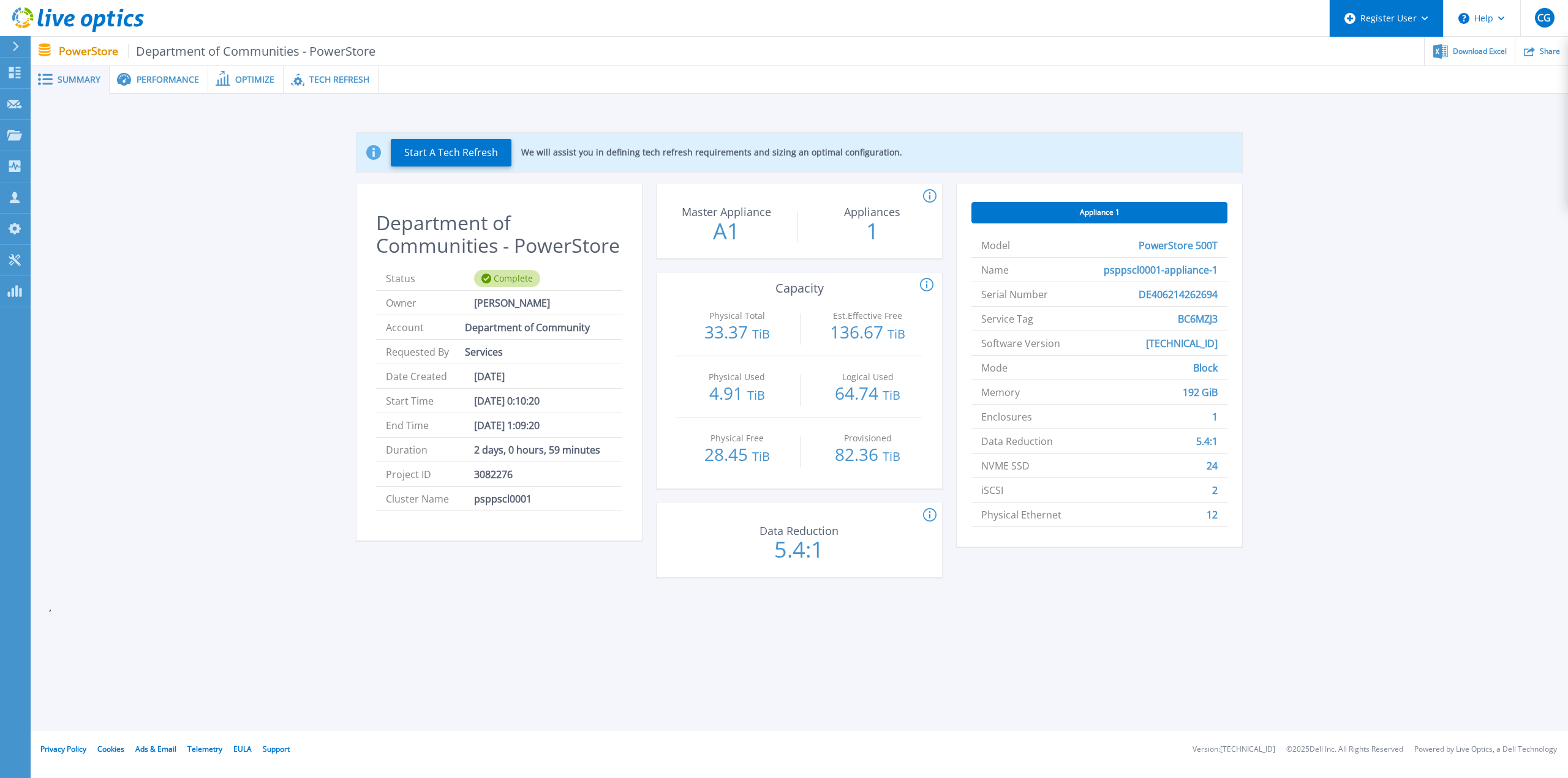
click at [1425, 26] on div "Register User" at bounding box center [1386, 18] width 114 height 37
click at [1417, 192] on div "Start A Tech Refresh We will assist you in defining tech refresh requirements a…" at bounding box center [799, 358] width 1501 height 488
click at [1545, 45] on div "Share" at bounding box center [1542, 51] width 53 height 29
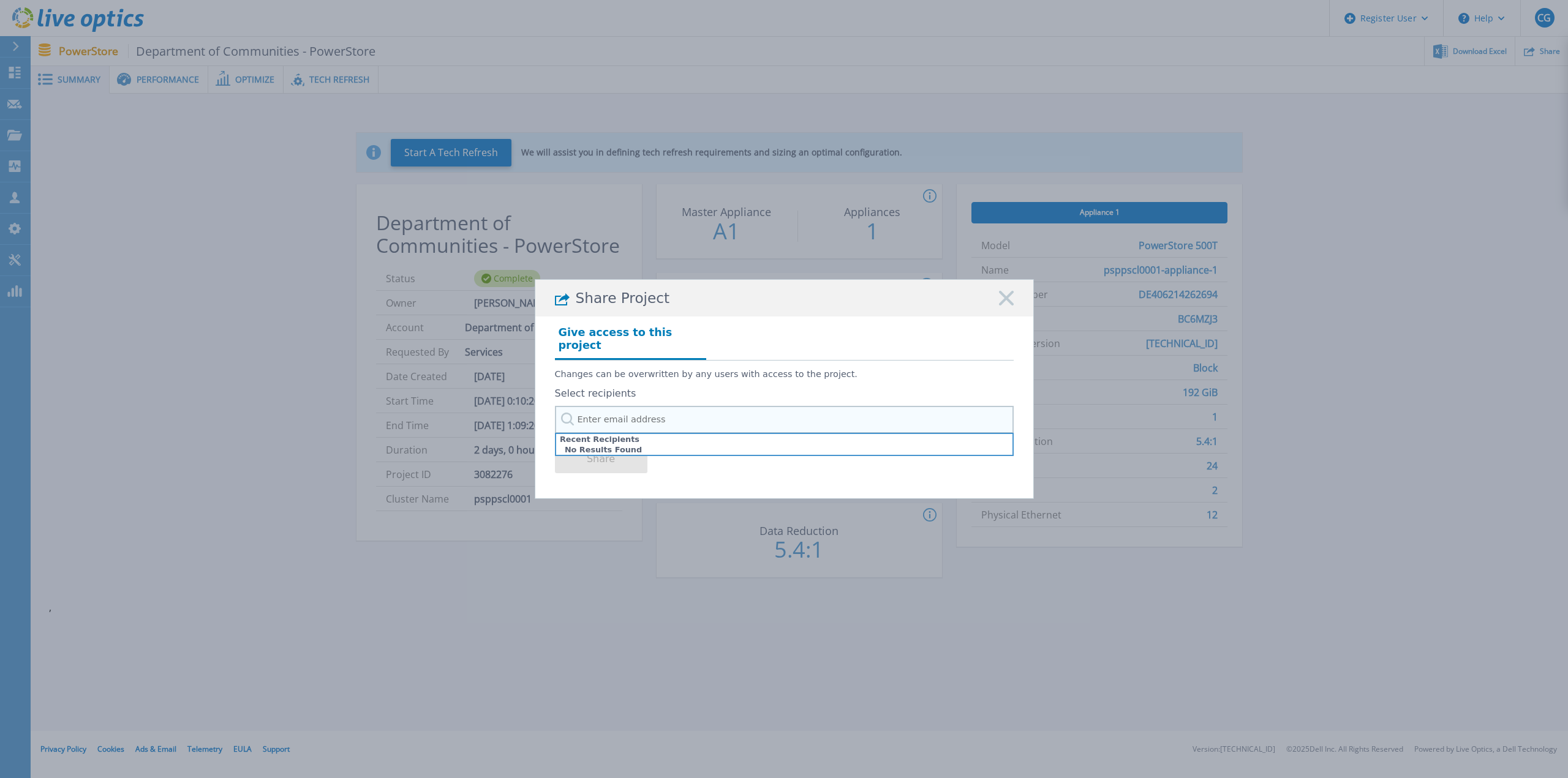
click at [759, 412] on input "text" at bounding box center [784, 420] width 459 height 28
type input "cory.gaetz"
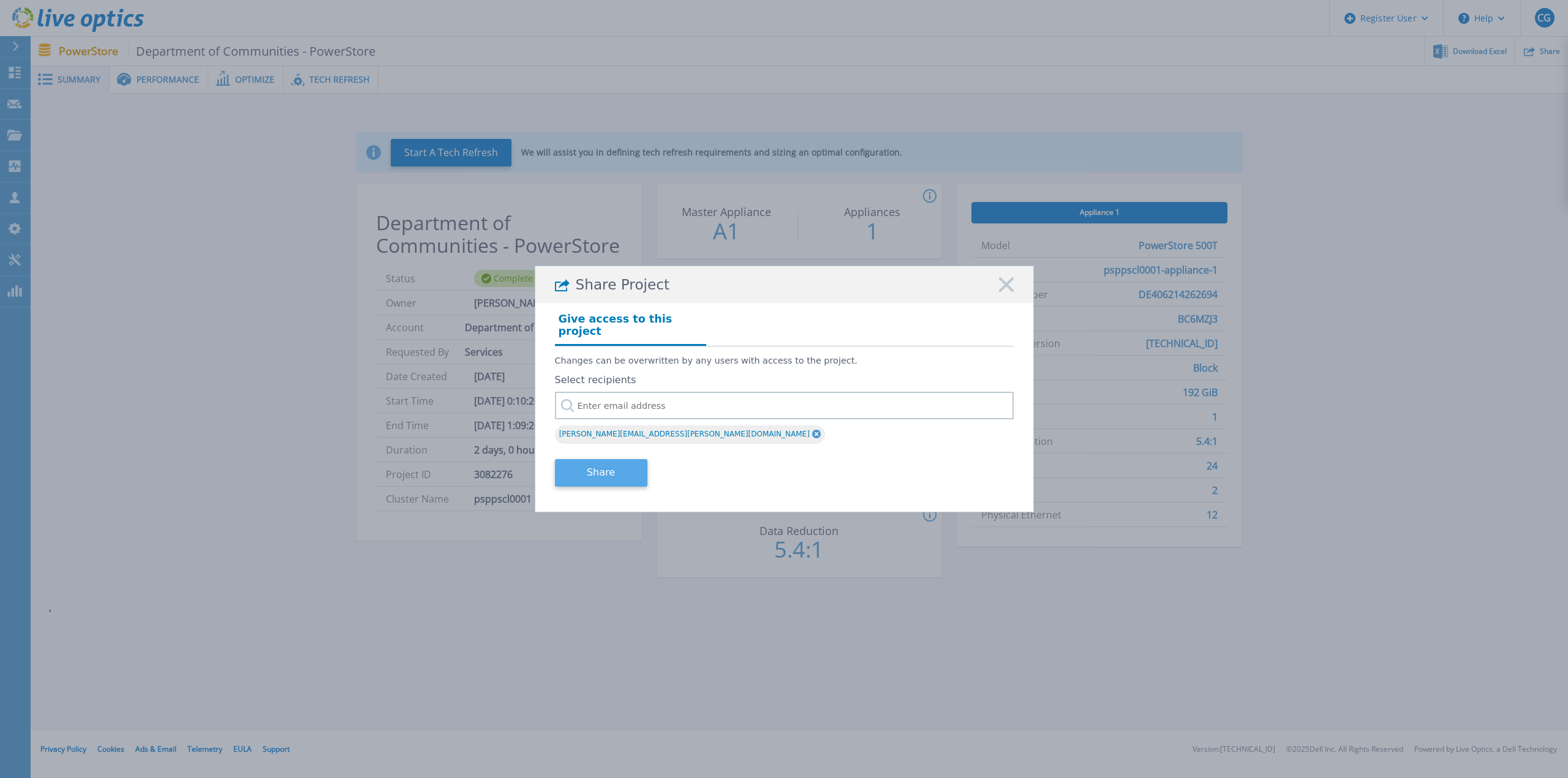
click at [601, 466] on button "Share" at bounding box center [601, 473] width 92 height 28
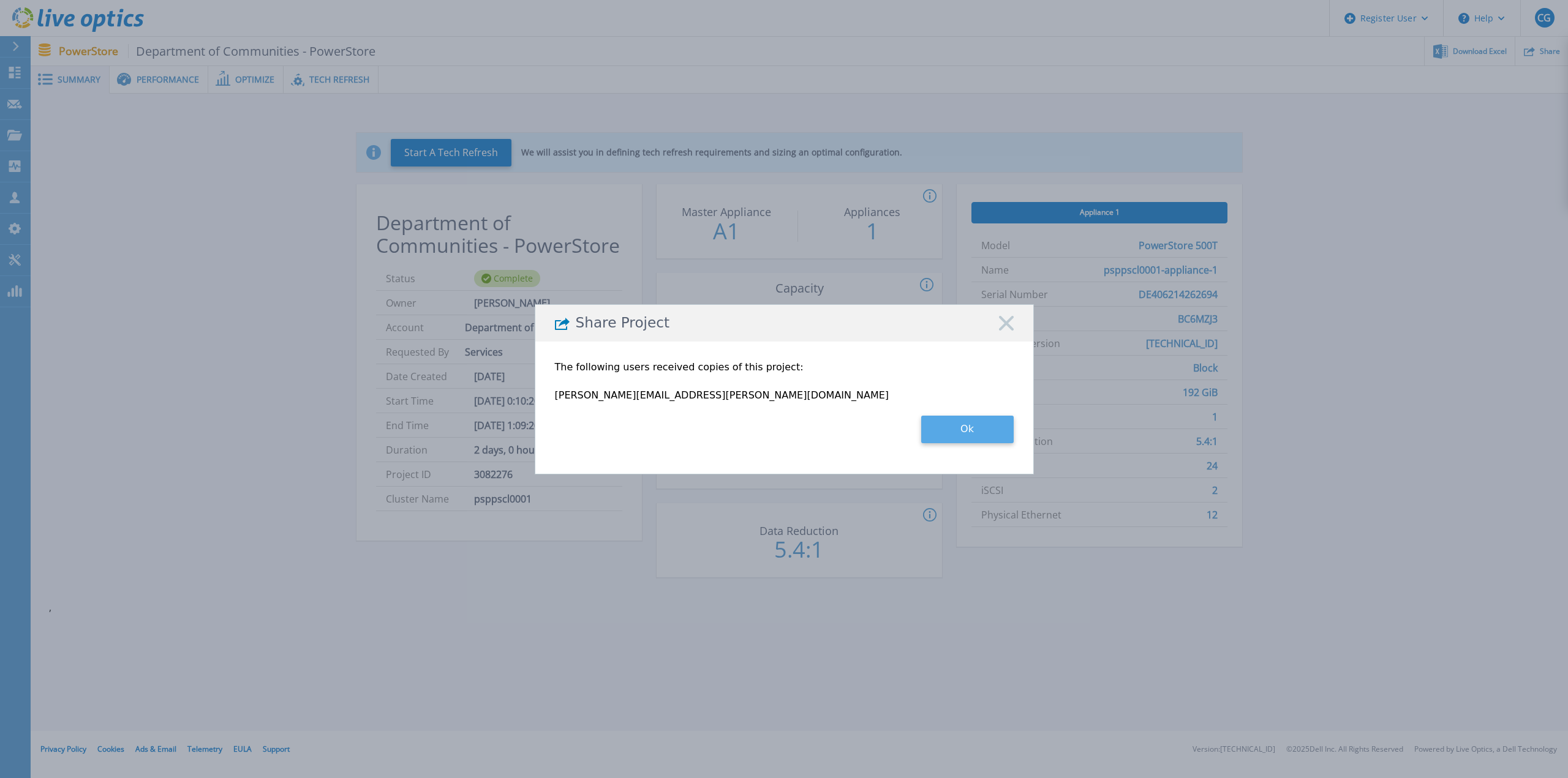
click at [982, 429] on button "Ok" at bounding box center [967, 429] width 92 height 28
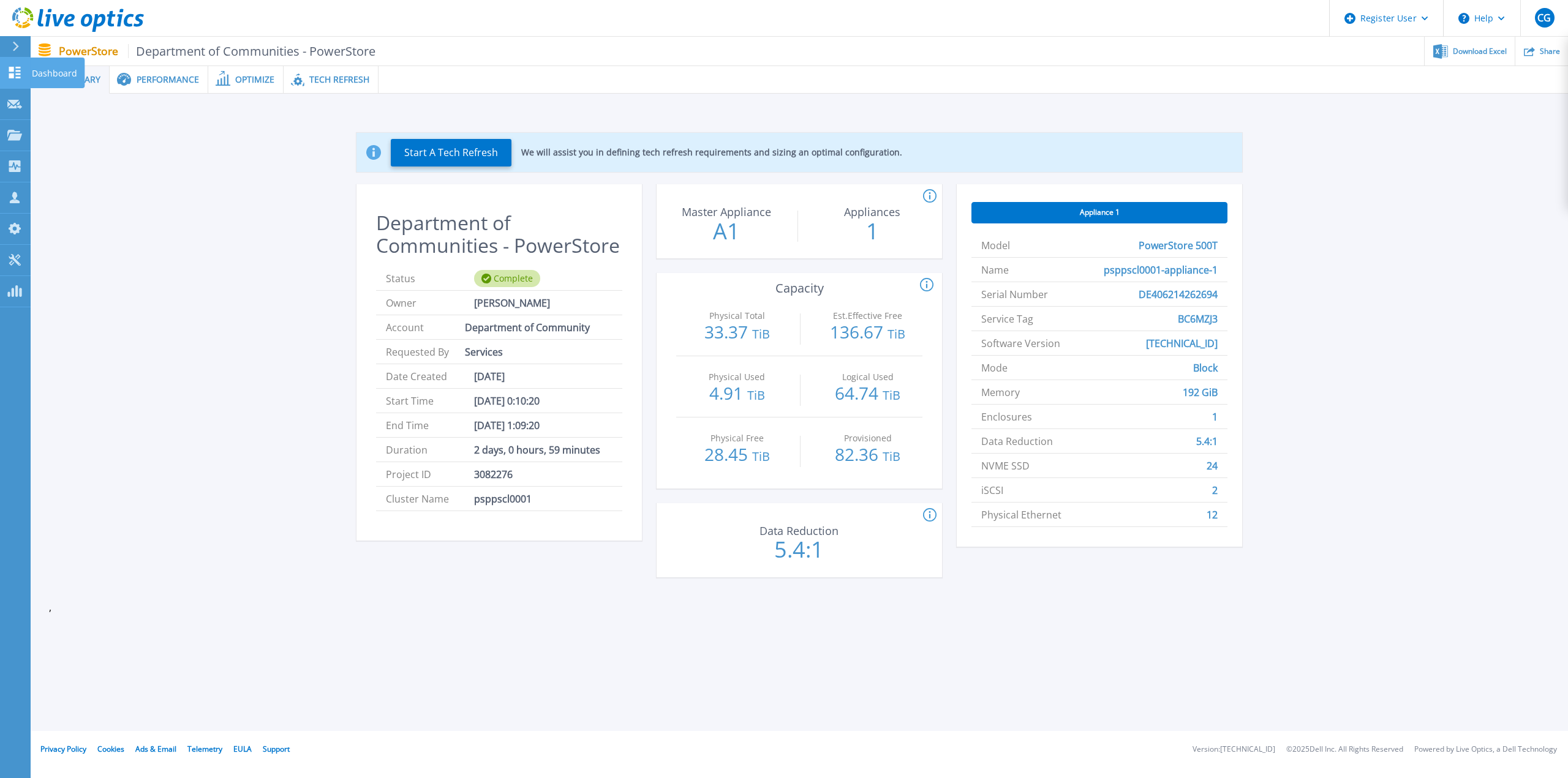
click at [10, 77] on icon at bounding box center [15, 72] width 11 height 11
